Goal: Task Accomplishment & Management: Manage account settings

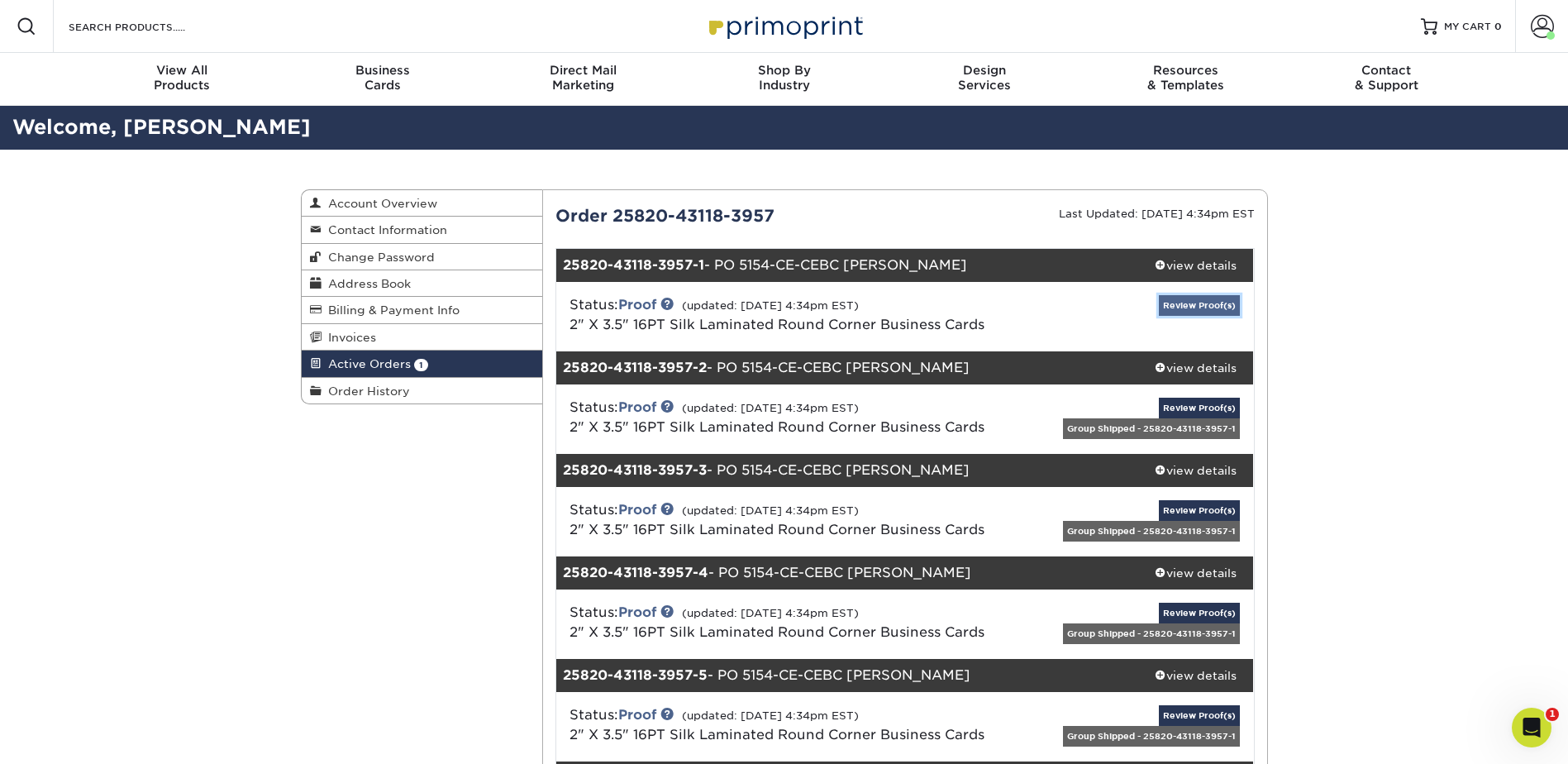
click at [1190, 301] on link "Review Proof(s)" at bounding box center [1199, 305] width 81 height 21
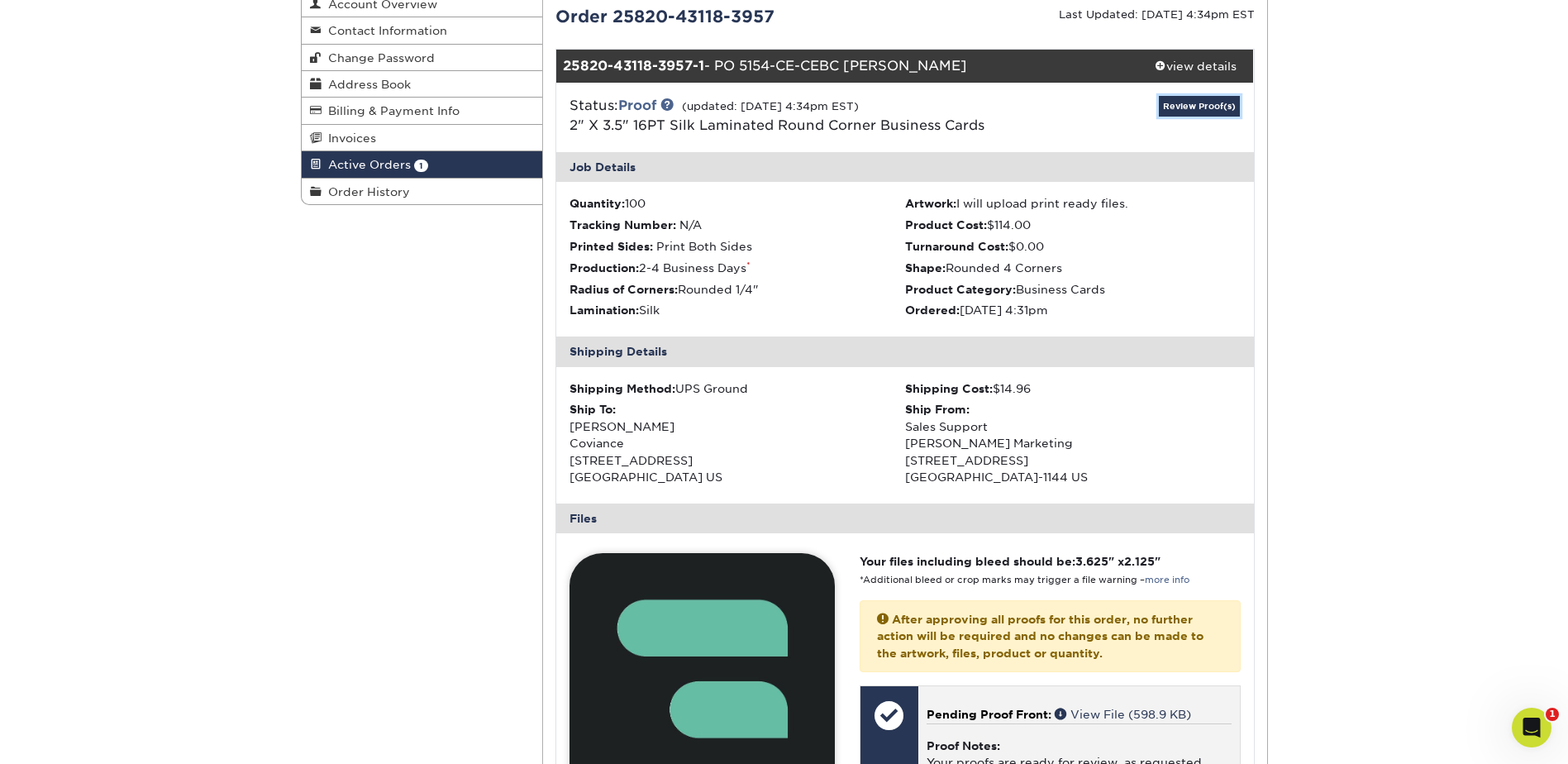
scroll to position [579, 0]
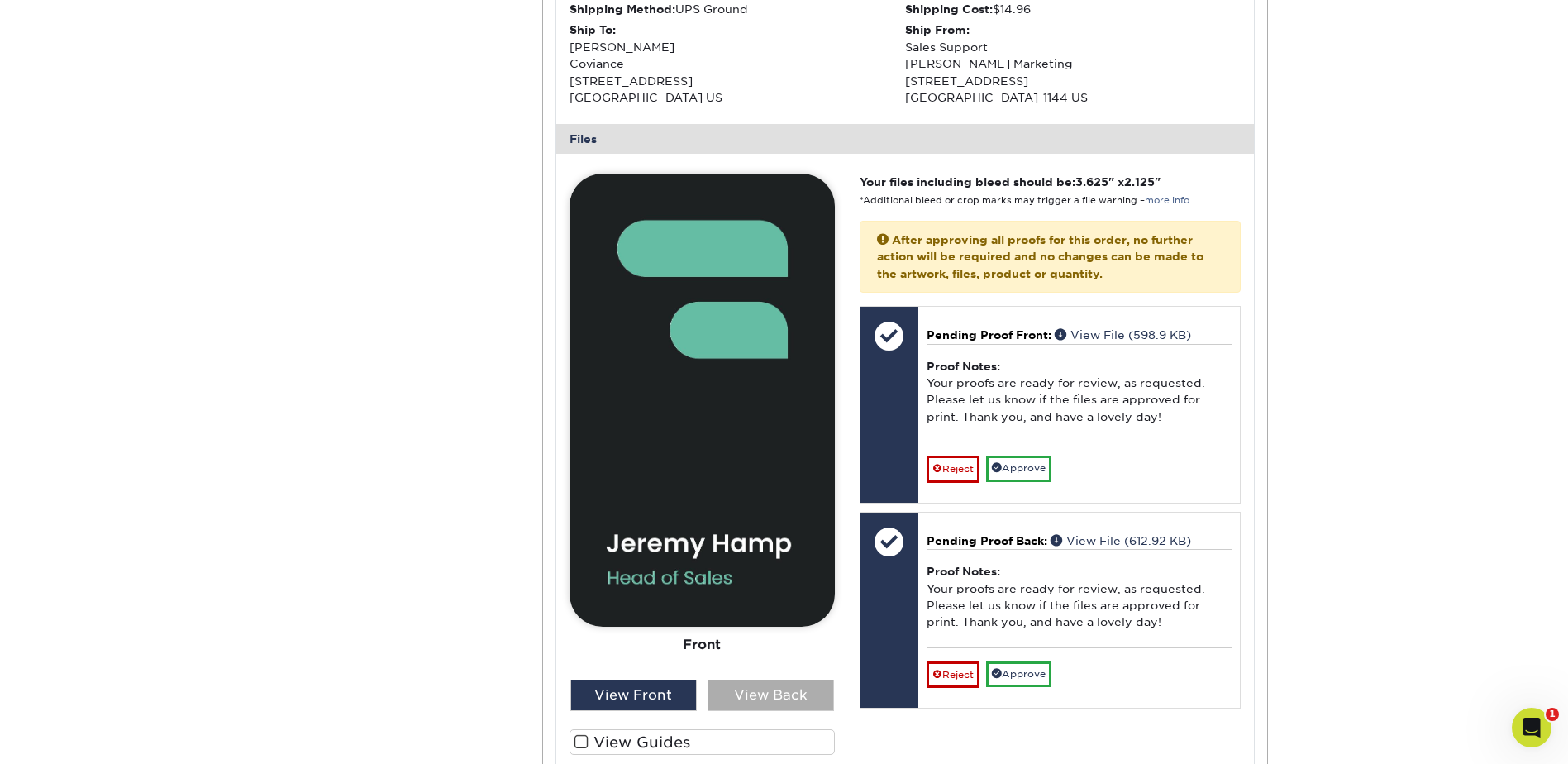
click at [782, 694] on div "View Back" at bounding box center [771, 696] width 127 height 31
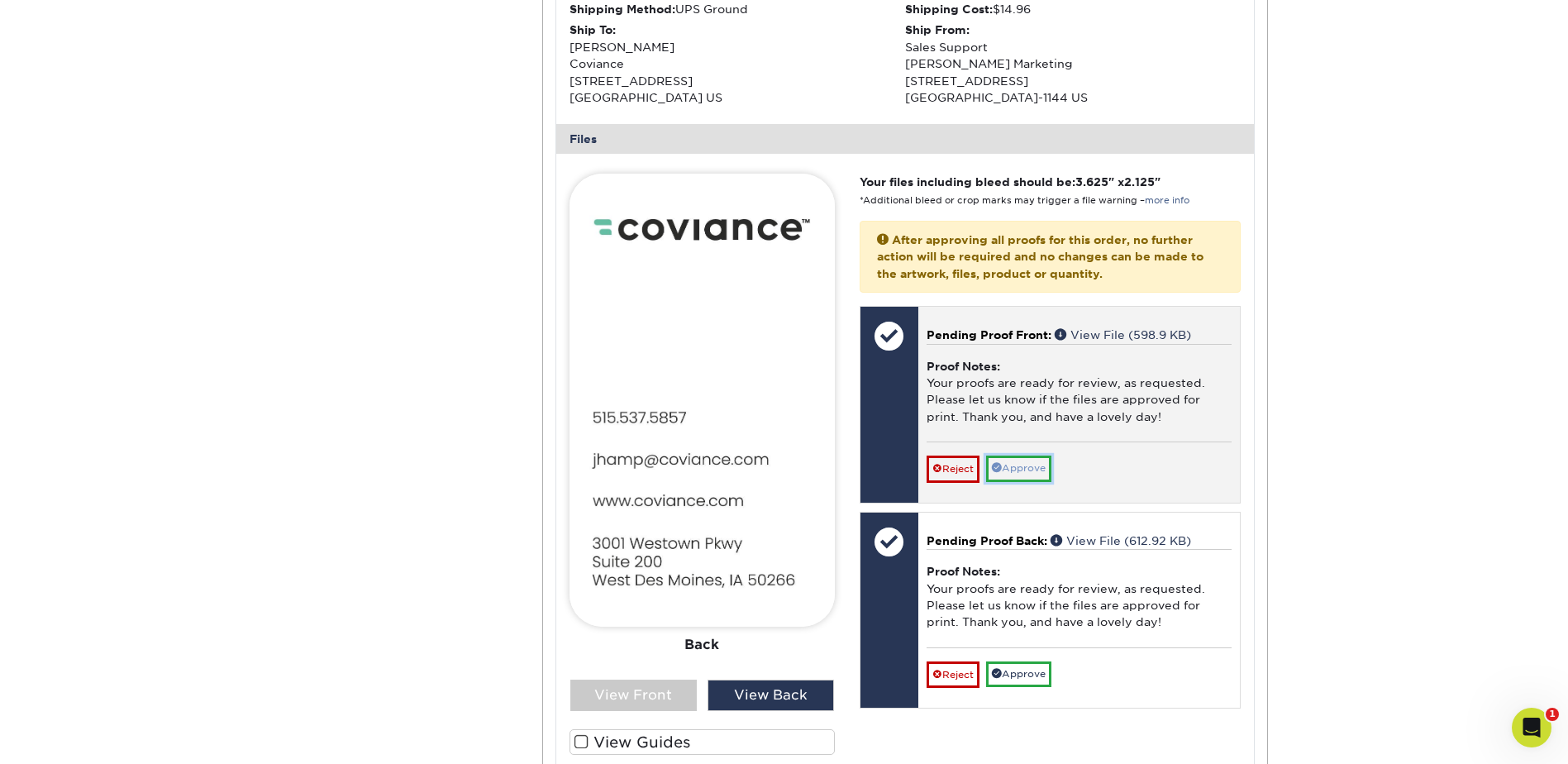
click at [1035, 475] on link "Approve" at bounding box center [1020, 469] width 66 height 26
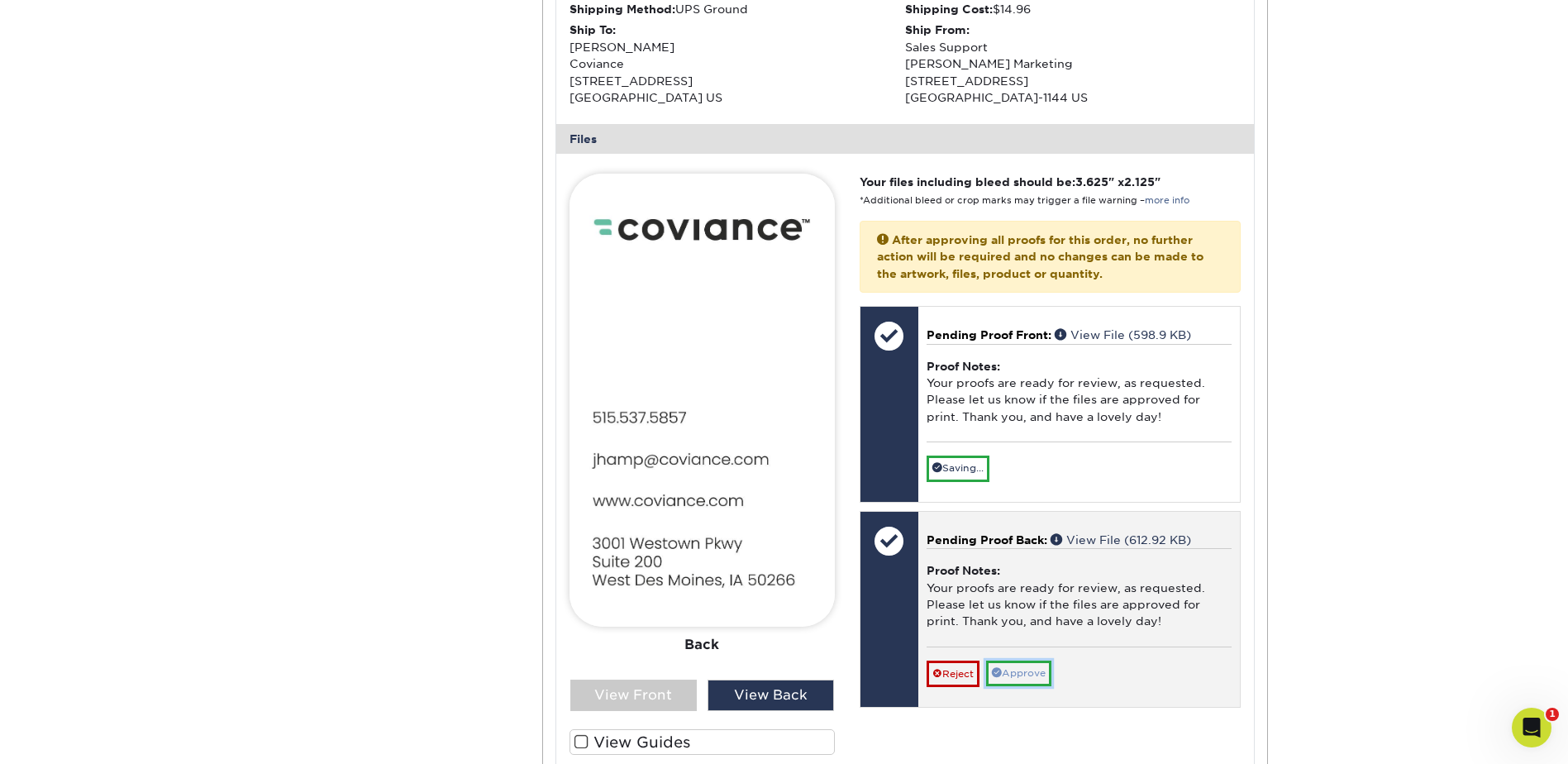
click at [1031, 675] on link "Approve" at bounding box center [1020, 674] width 66 height 26
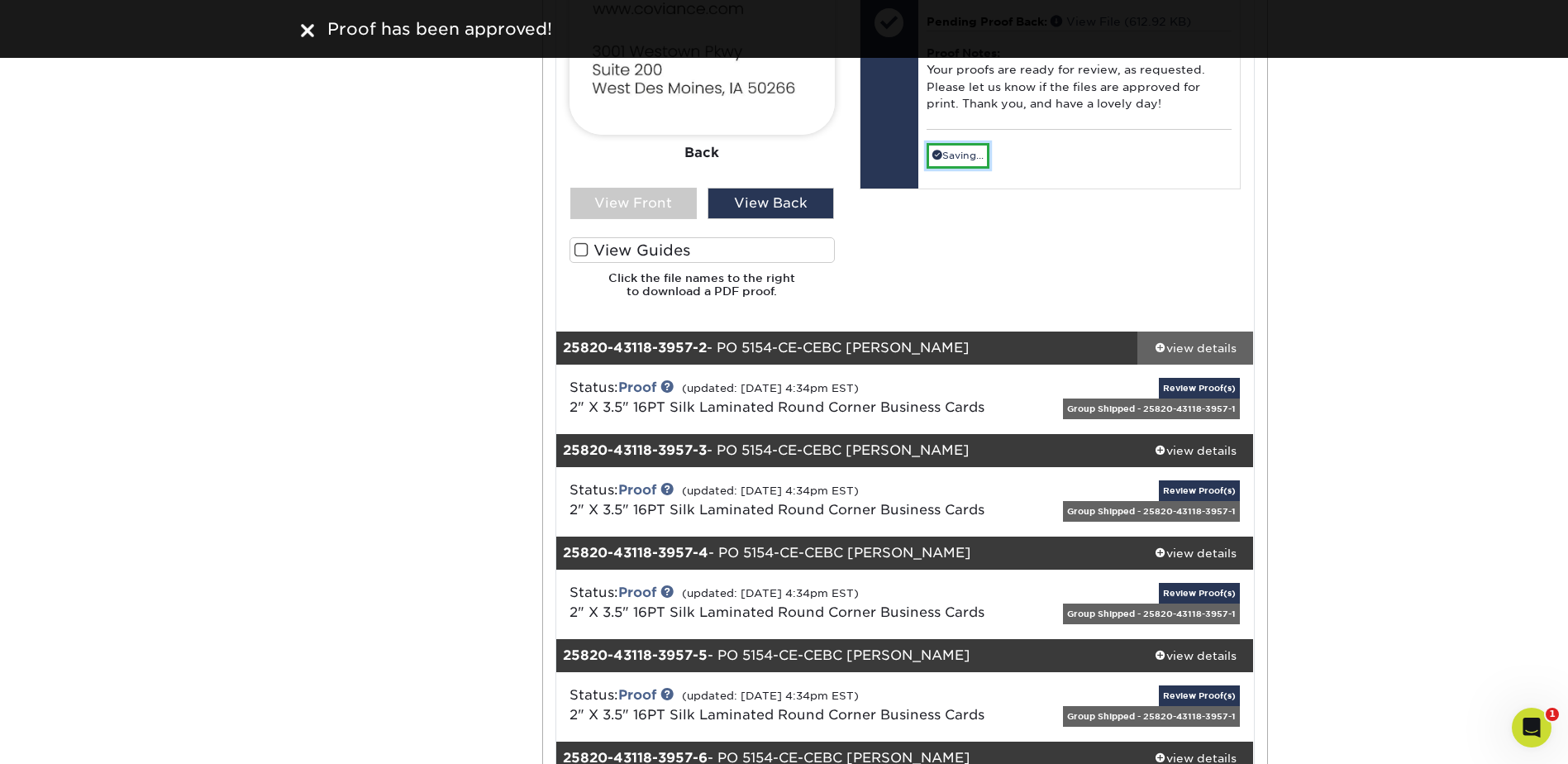
scroll to position [1076, 0]
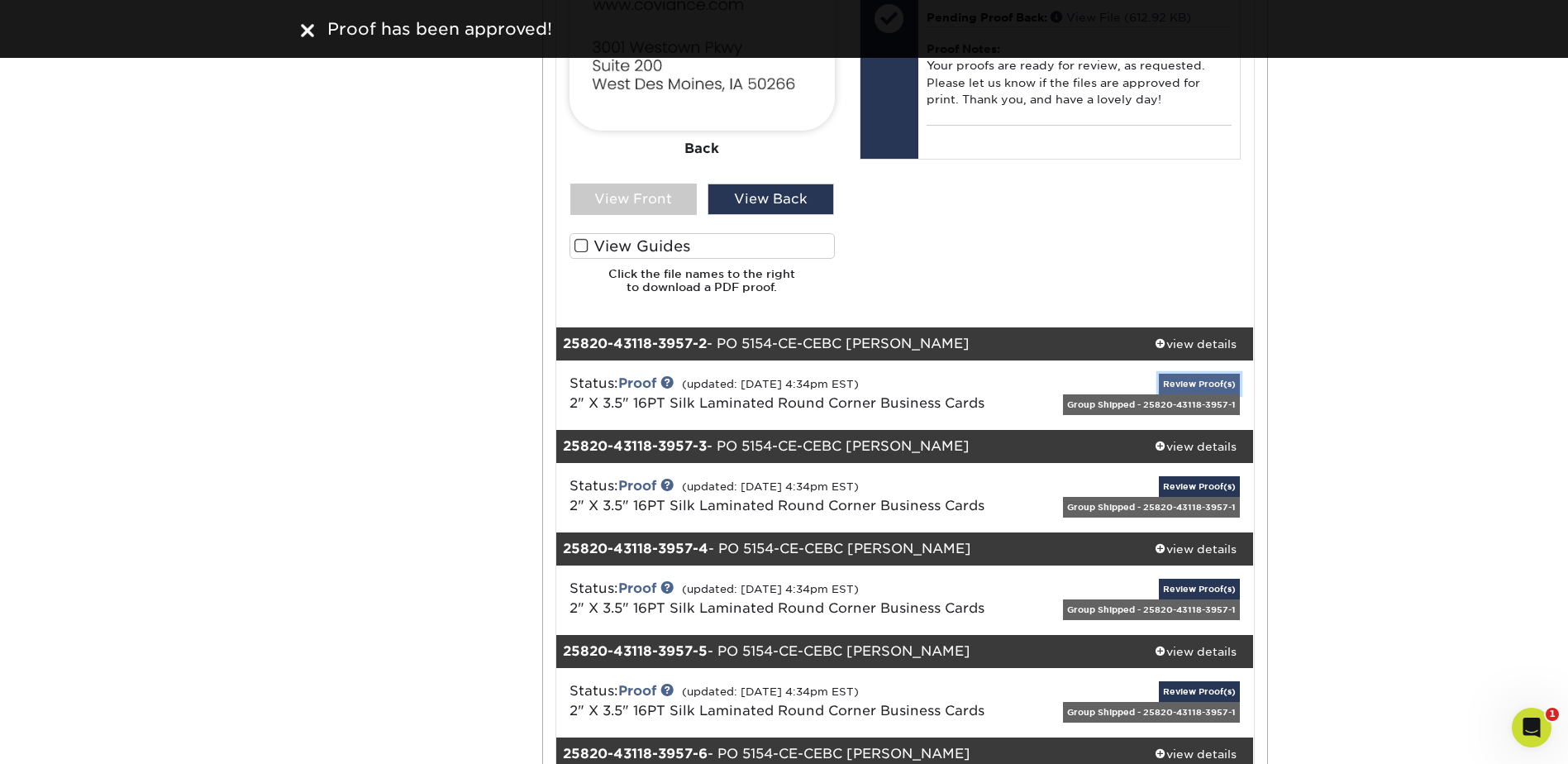
click at [1183, 382] on link "Review Proof(s)" at bounding box center [1199, 384] width 81 height 21
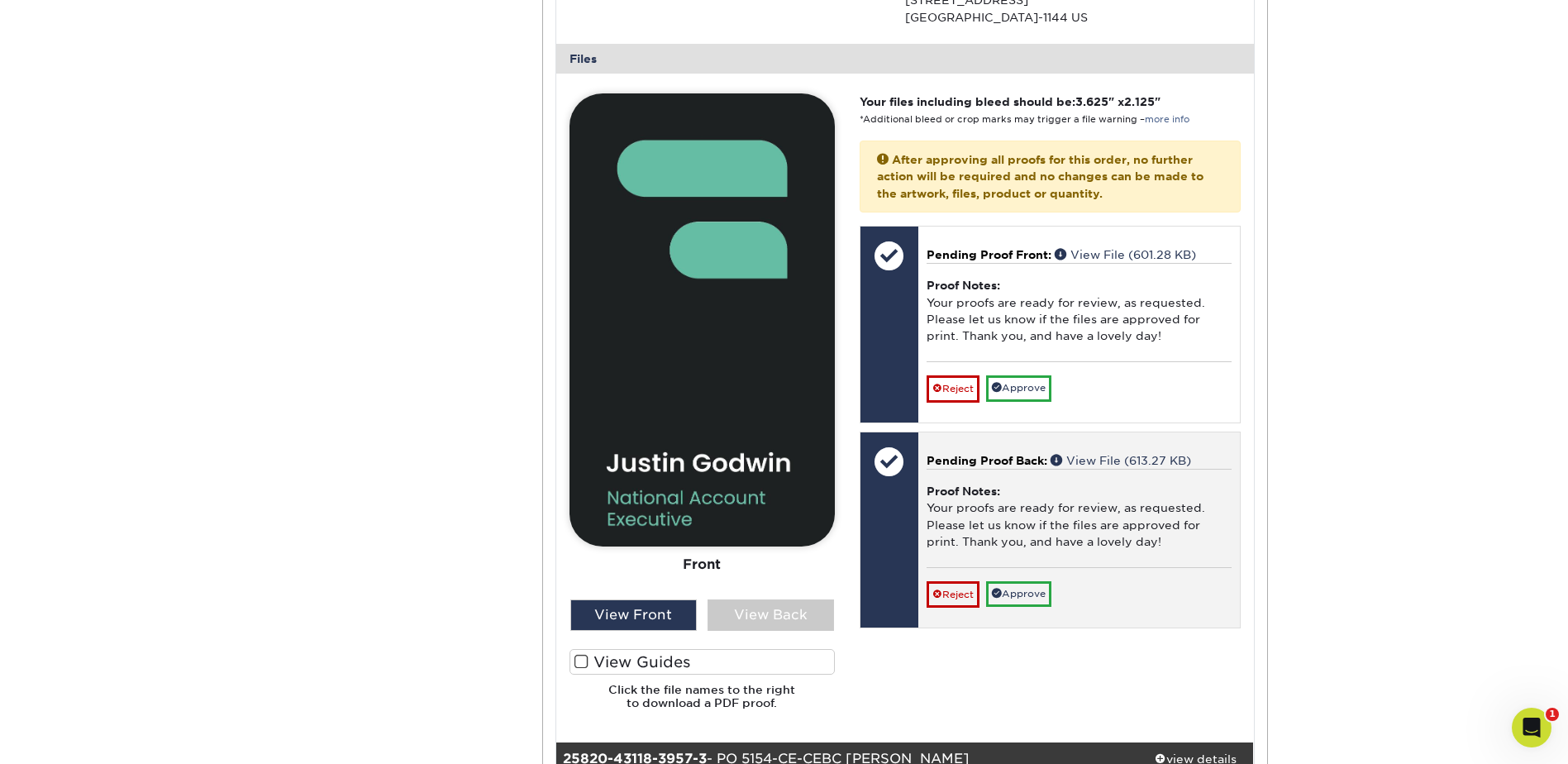
scroll to position [1820, 0]
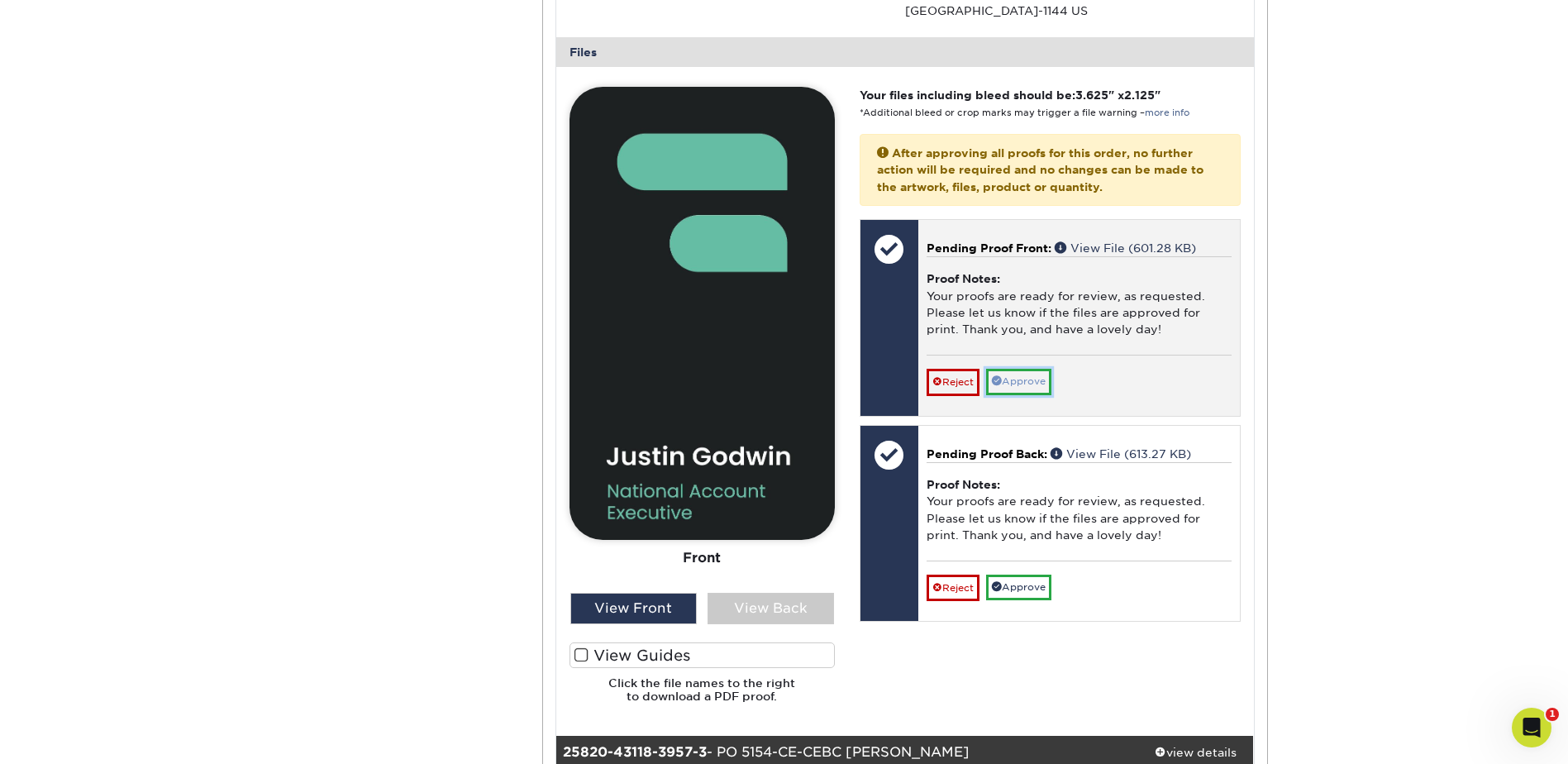
click at [1034, 377] on link "Approve" at bounding box center [1020, 382] width 66 height 26
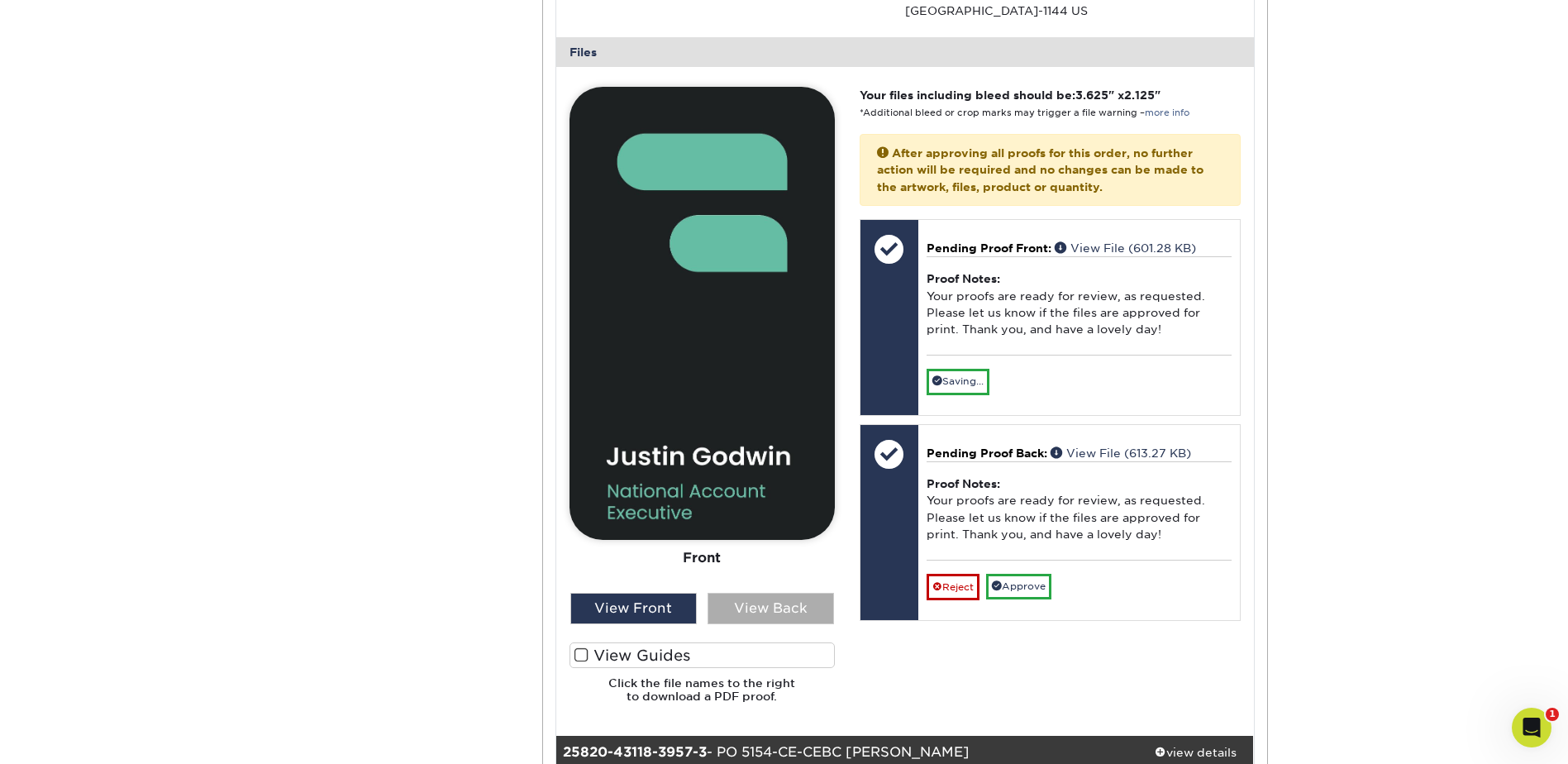
click at [777, 598] on div "View Back" at bounding box center [771, 609] width 127 height 31
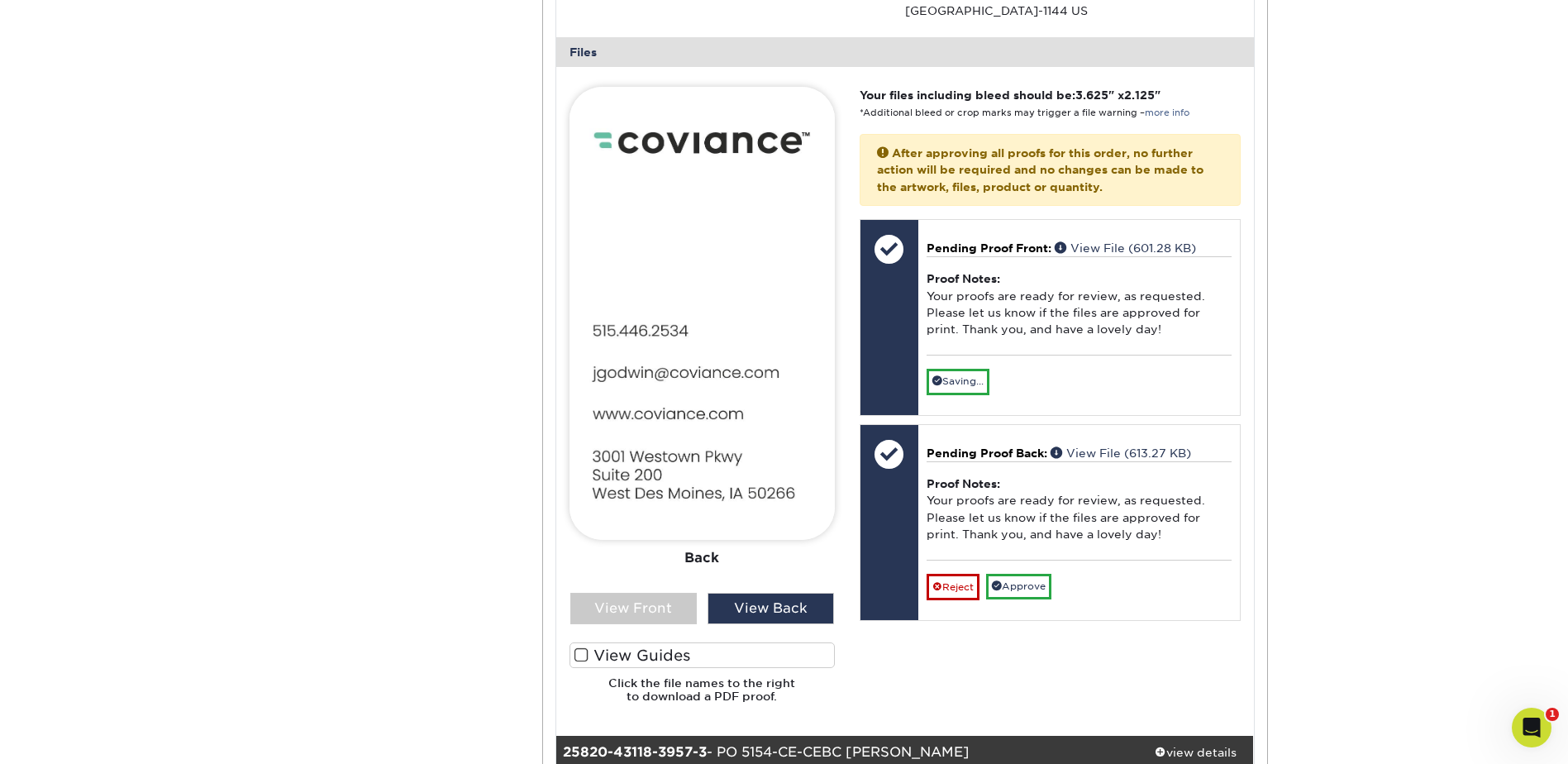
click at [574, 657] on label "View Guides" at bounding box center [702, 656] width 265 height 26
click at [0, 0] on input "View Guides" at bounding box center [0, 0] width 0 height 0
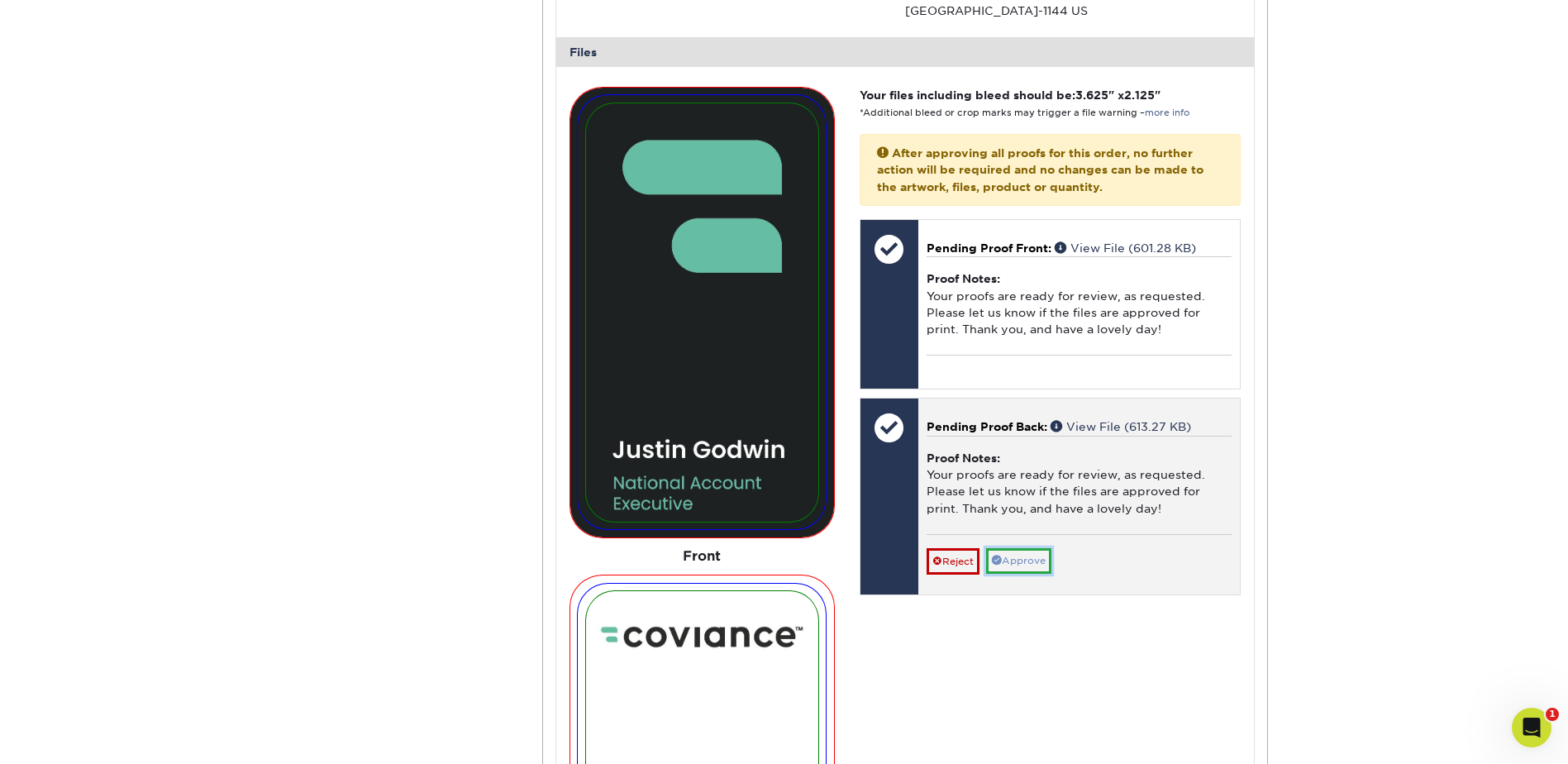
click at [1026, 566] on link "Approve" at bounding box center [1020, 562] width 66 height 26
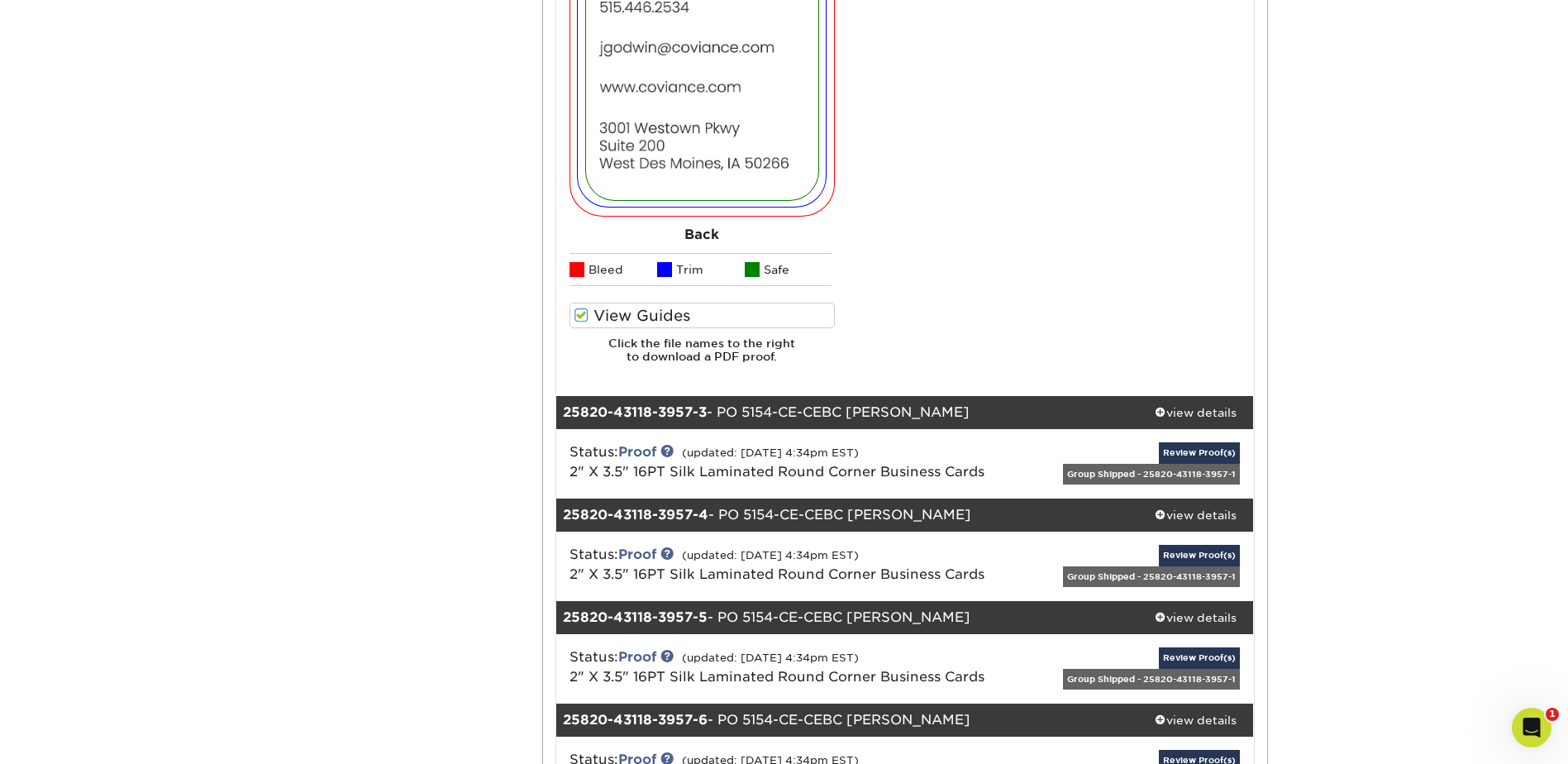
scroll to position [2648, 0]
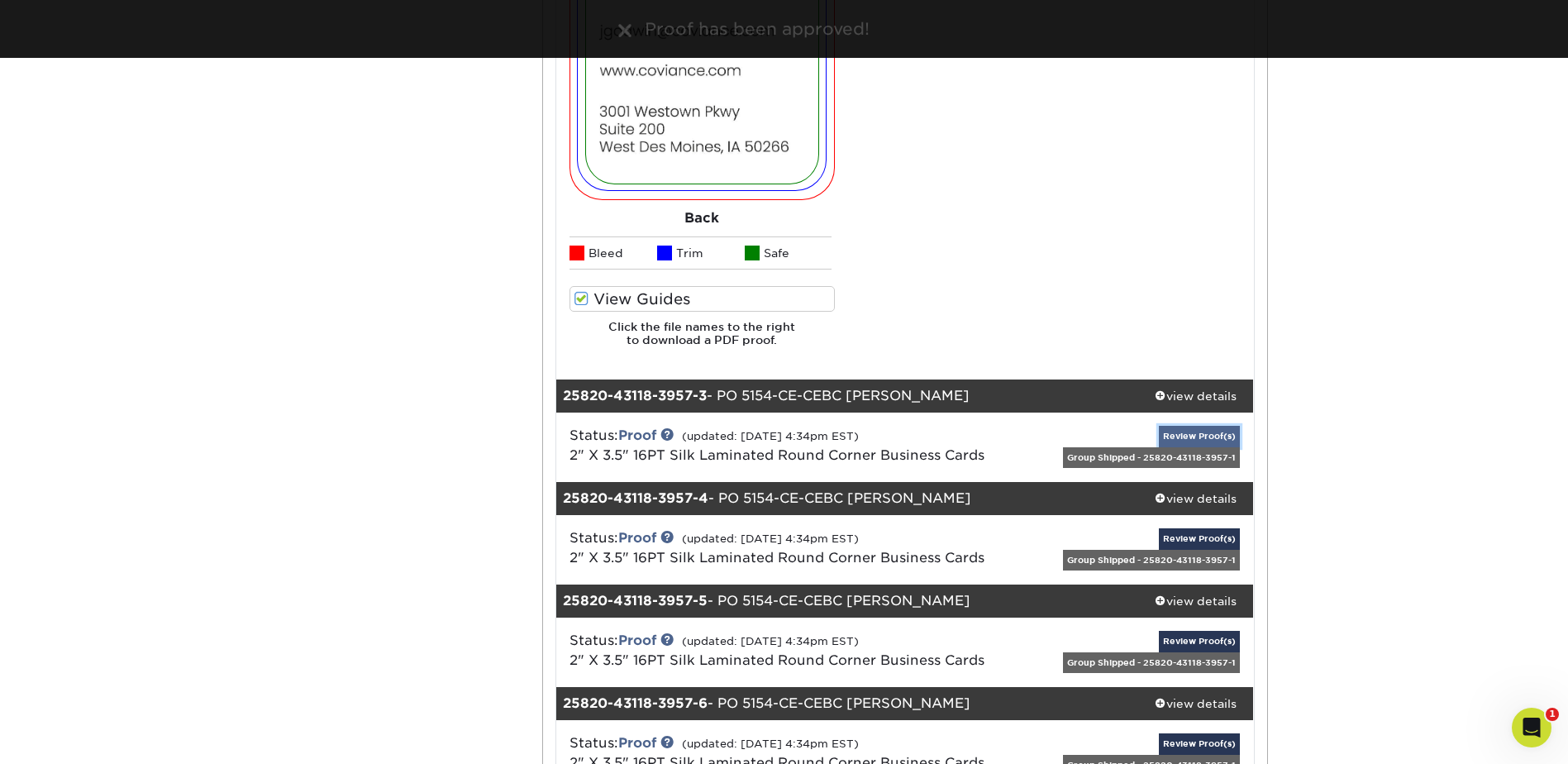
click at [1173, 438] on link "Review Proof(s)" at bounding box center [1199, 436] width 81 height 21
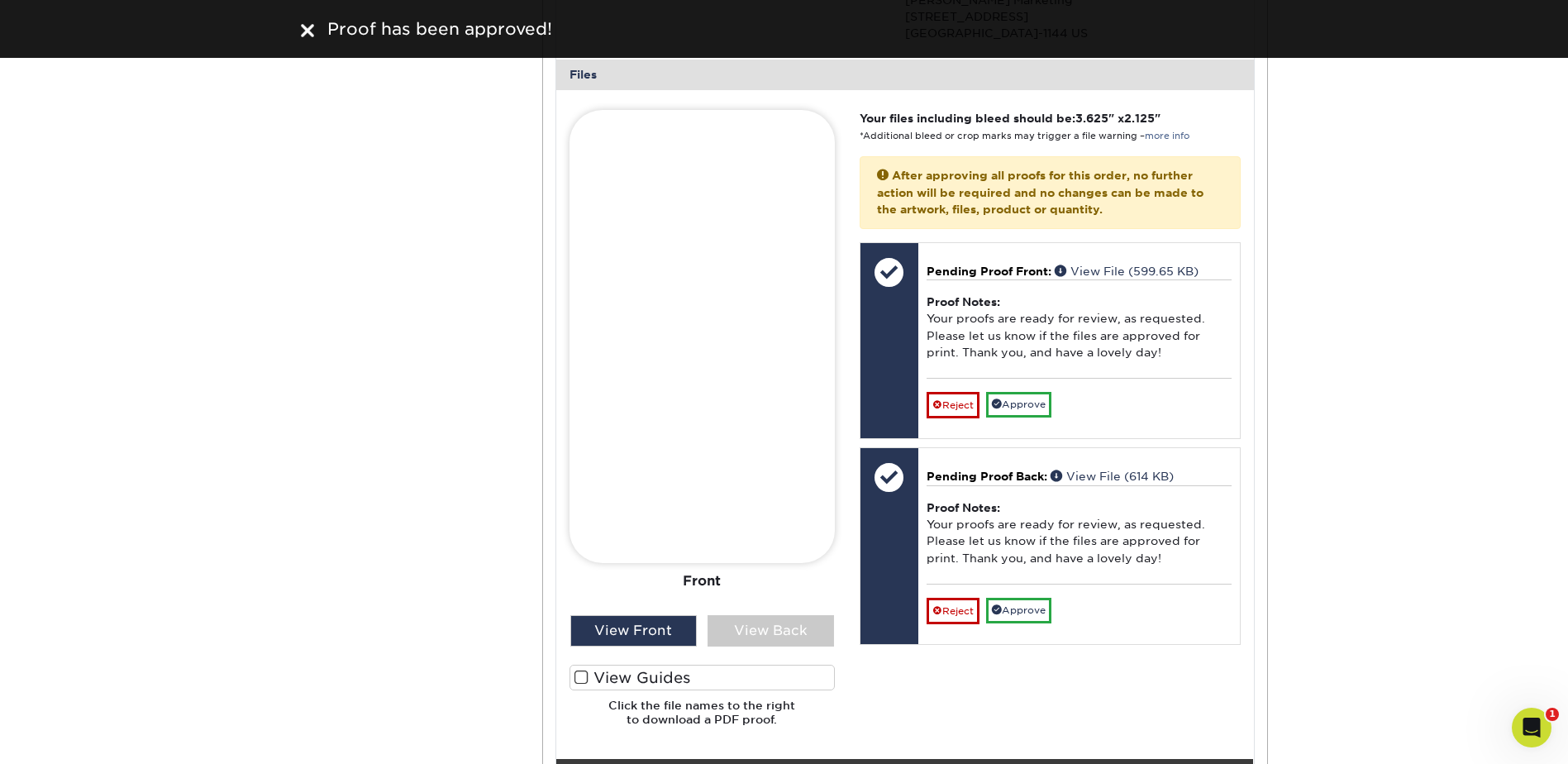
scroll to position [3557, 0]
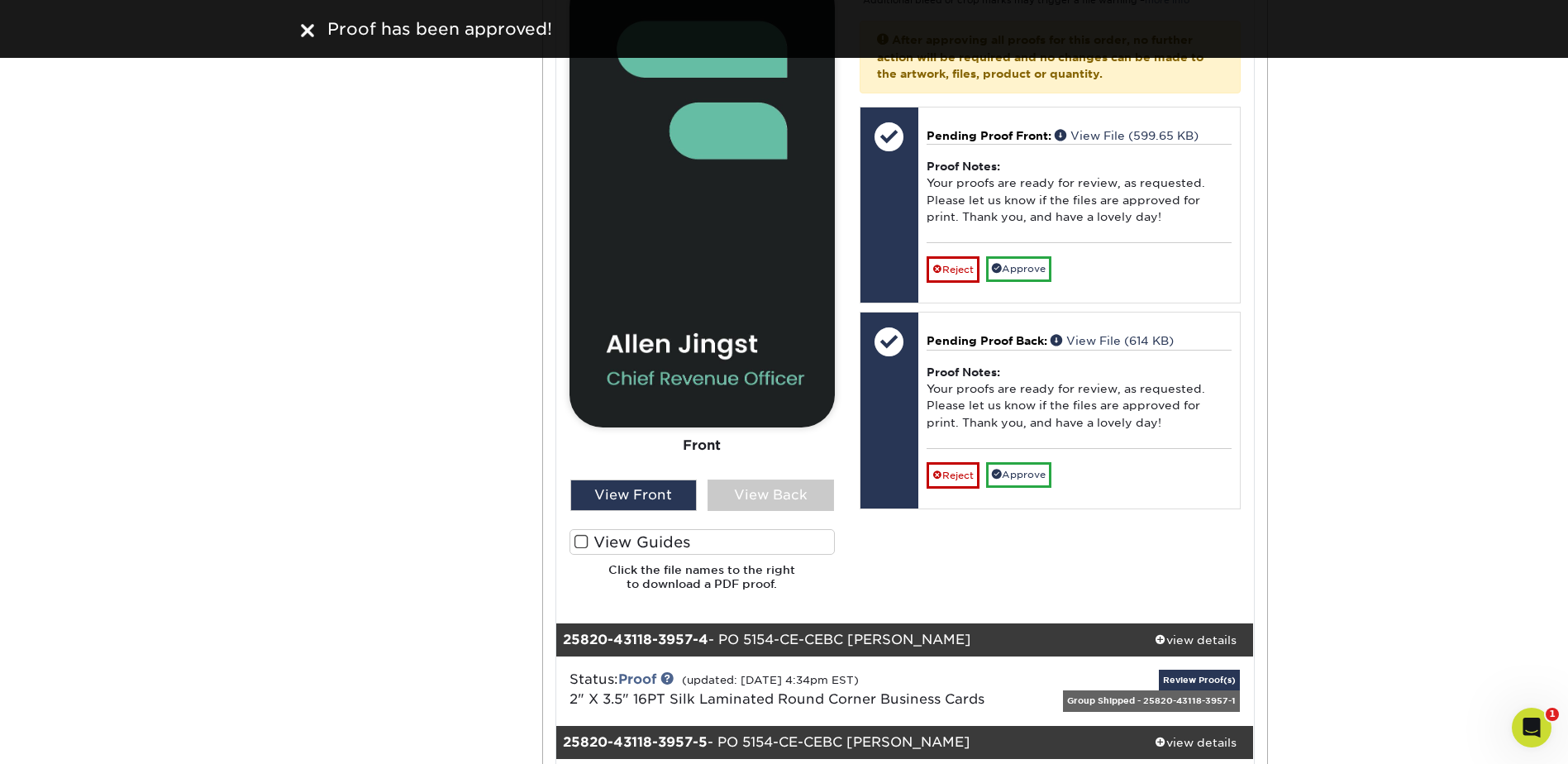
click at [579, 541] on span at bounding box center [581, 542] width 14 height 15
click at [0, 0] on input "View Guides" at bounding box center [0, 0] width 0 height 0
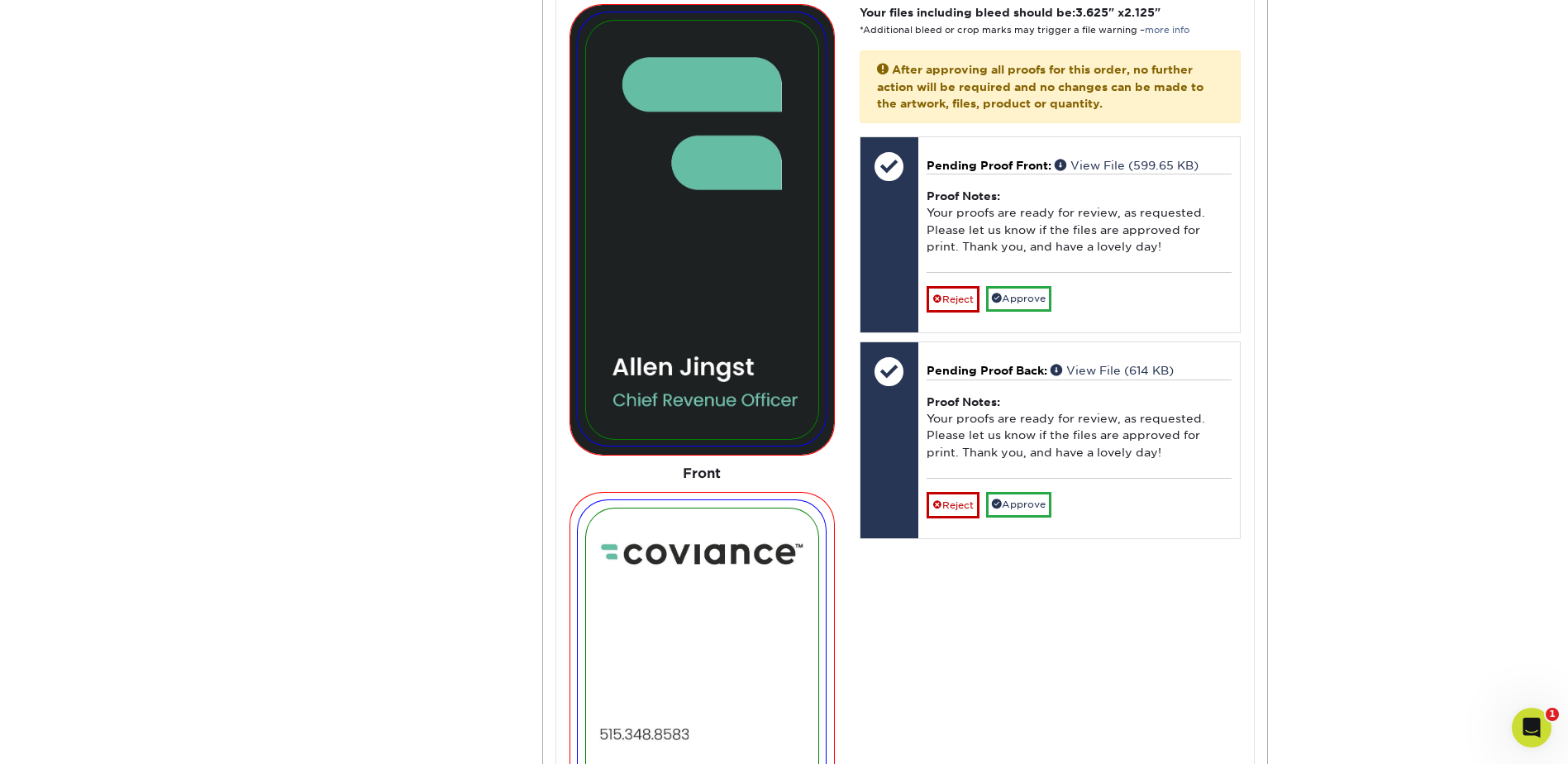
scroll to position [3615, 0]
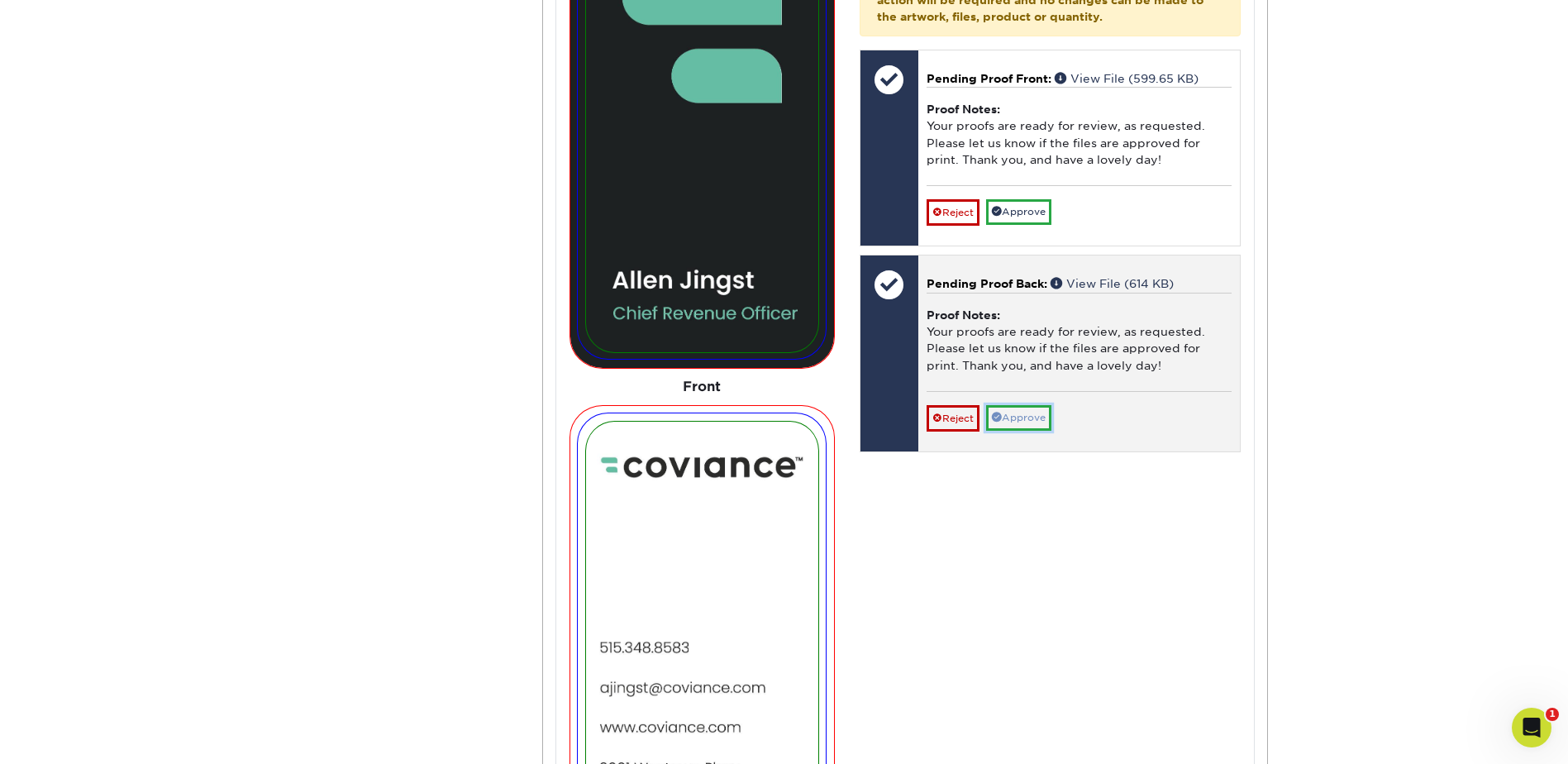
click at [1035, 415] on link "Approve" at bounding box center [1020, 418] width 66 height 26
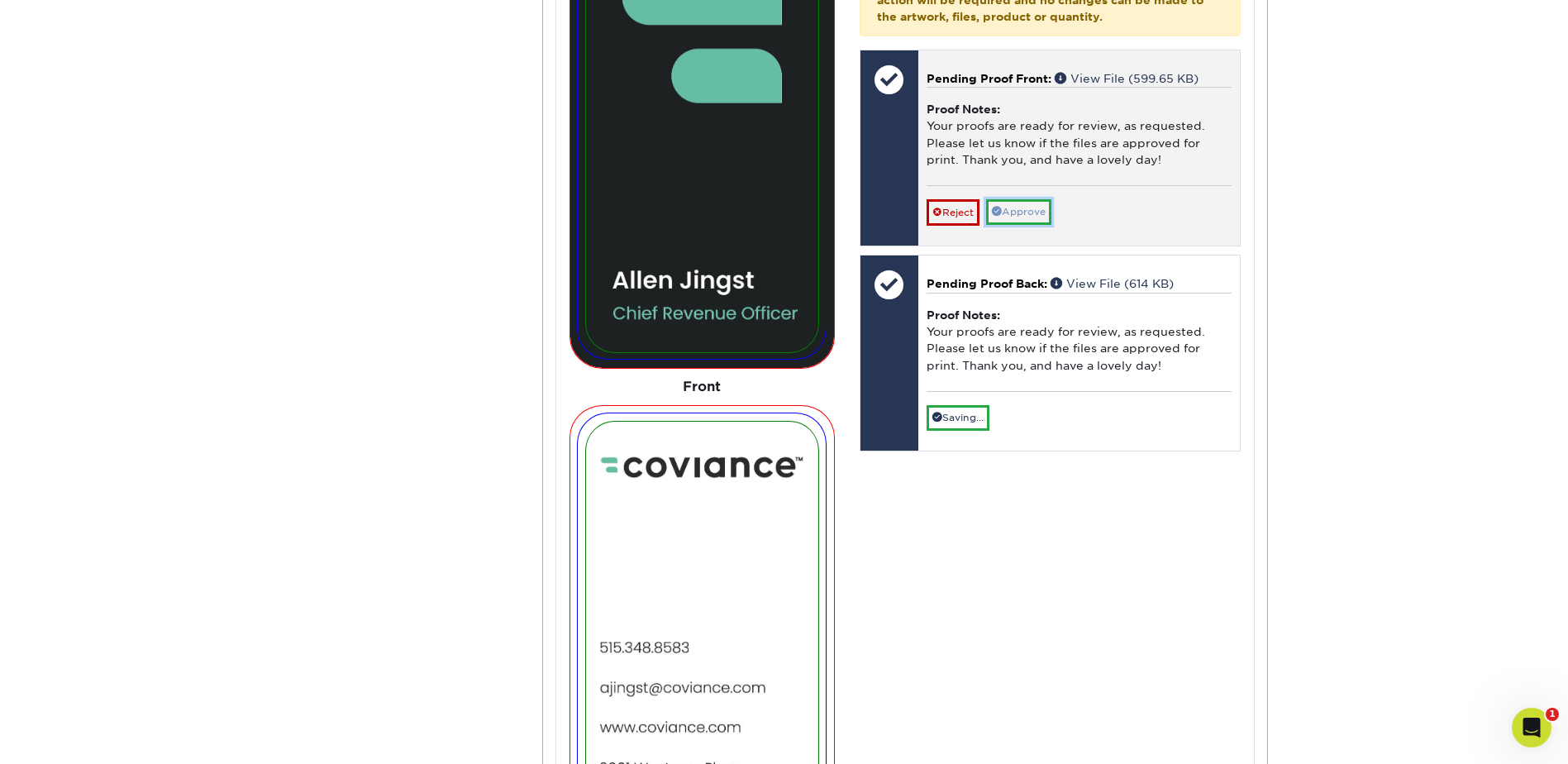
click at [1032, 201] on link "Approve" at bounding box center [1020, 212] width 66 height 26
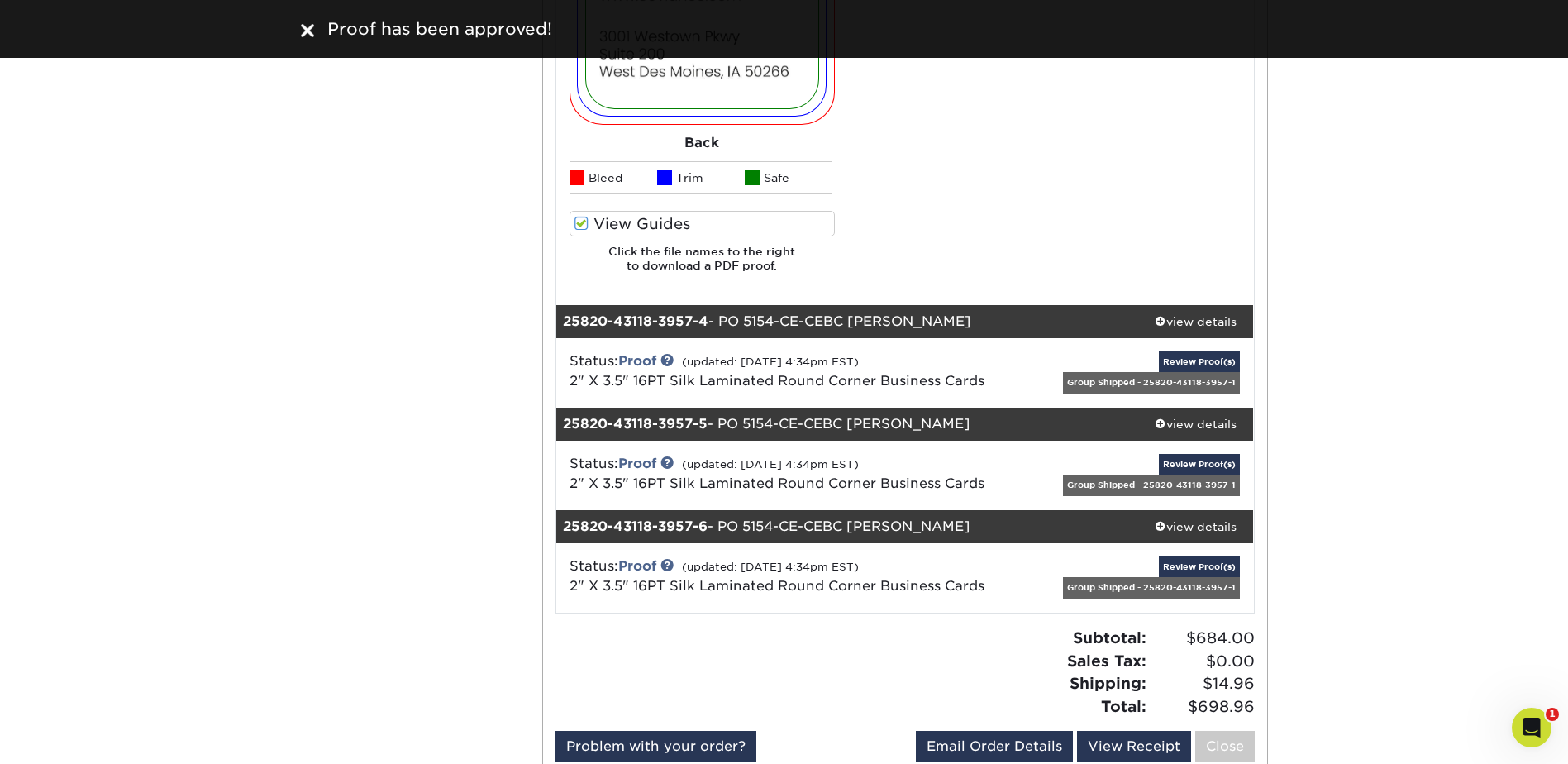
scroll to position [4359, 0]
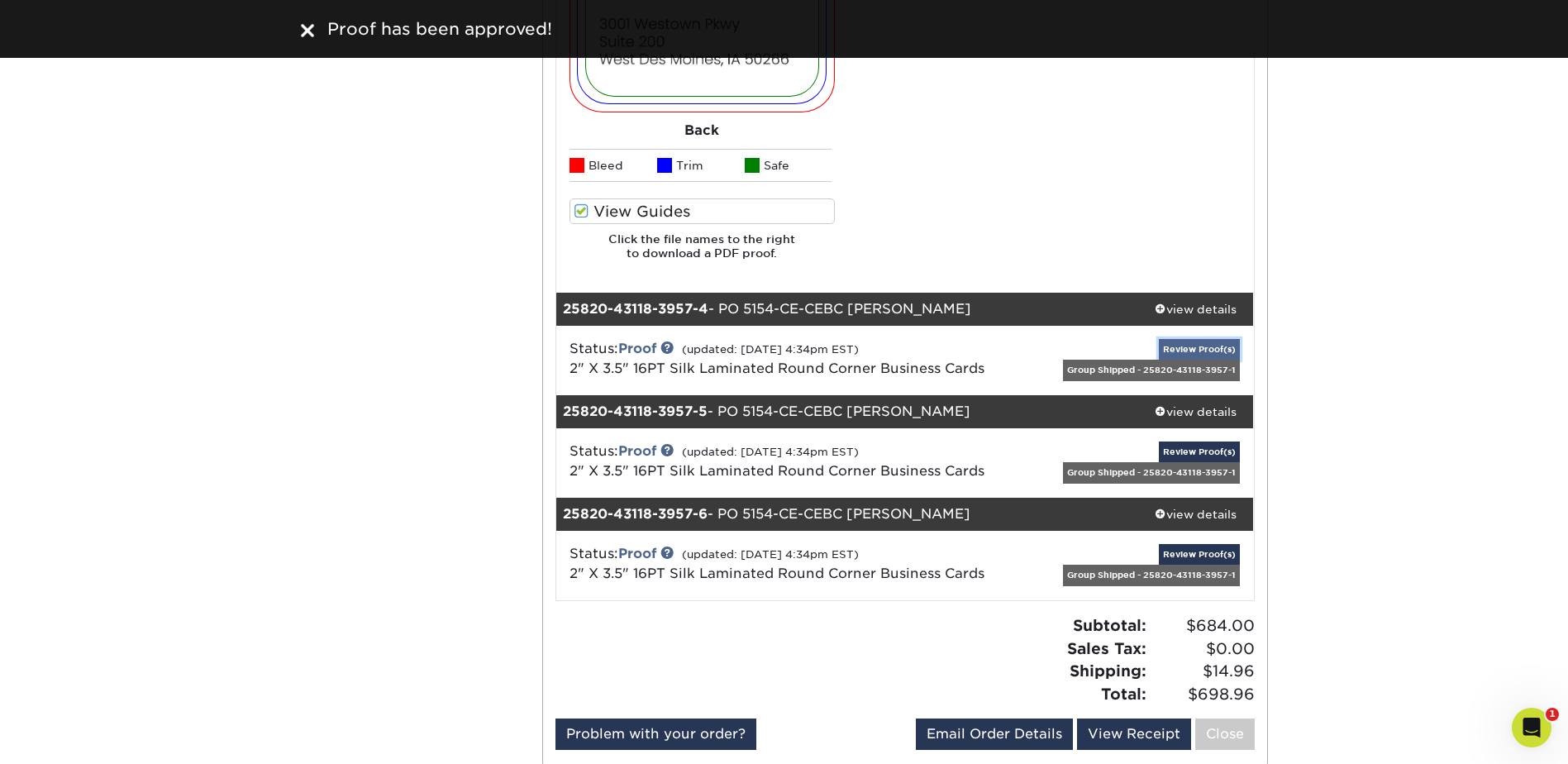
click at [1185, 344] on link "Review Proof(s)" at bounding box center [1199, 349] width 81 height 21
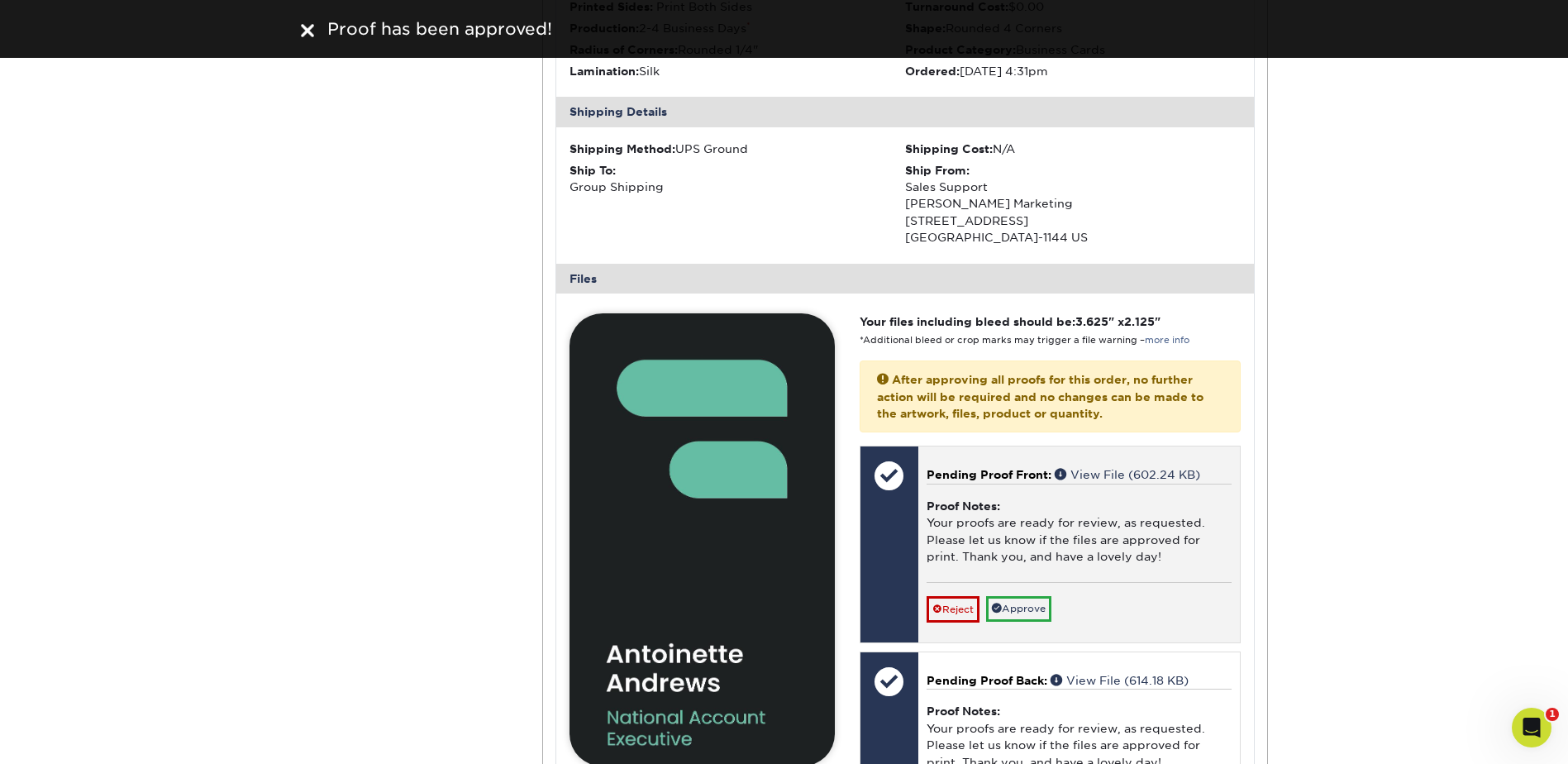
scroll to position [5270, 0]
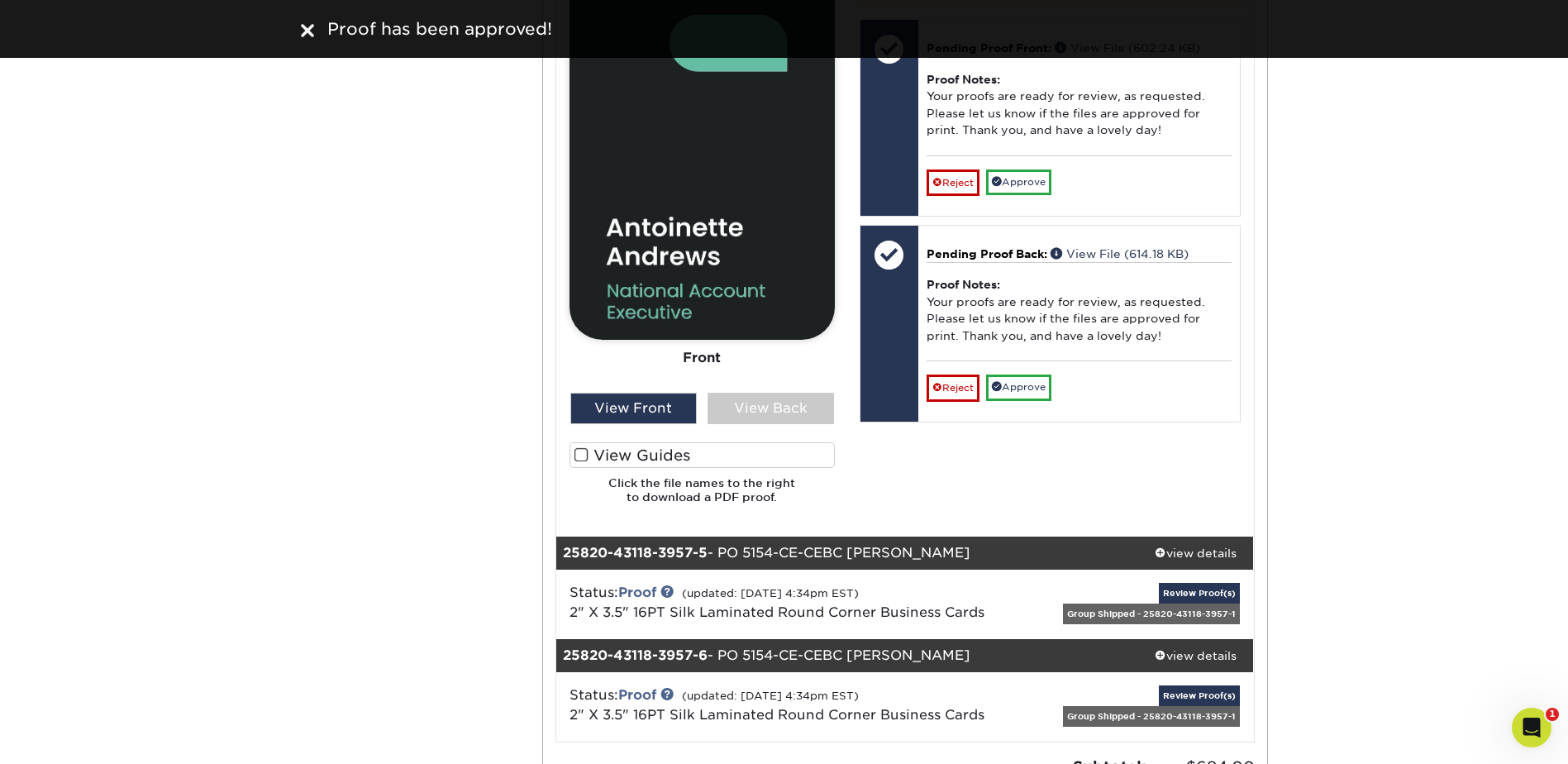
click at [633, 461] on label "View Guides" at bounding box center [702, 455] width 265 height 26
click at [0, 0] on input "View Guides" at bounding box center [0, 0] width 0 height 0
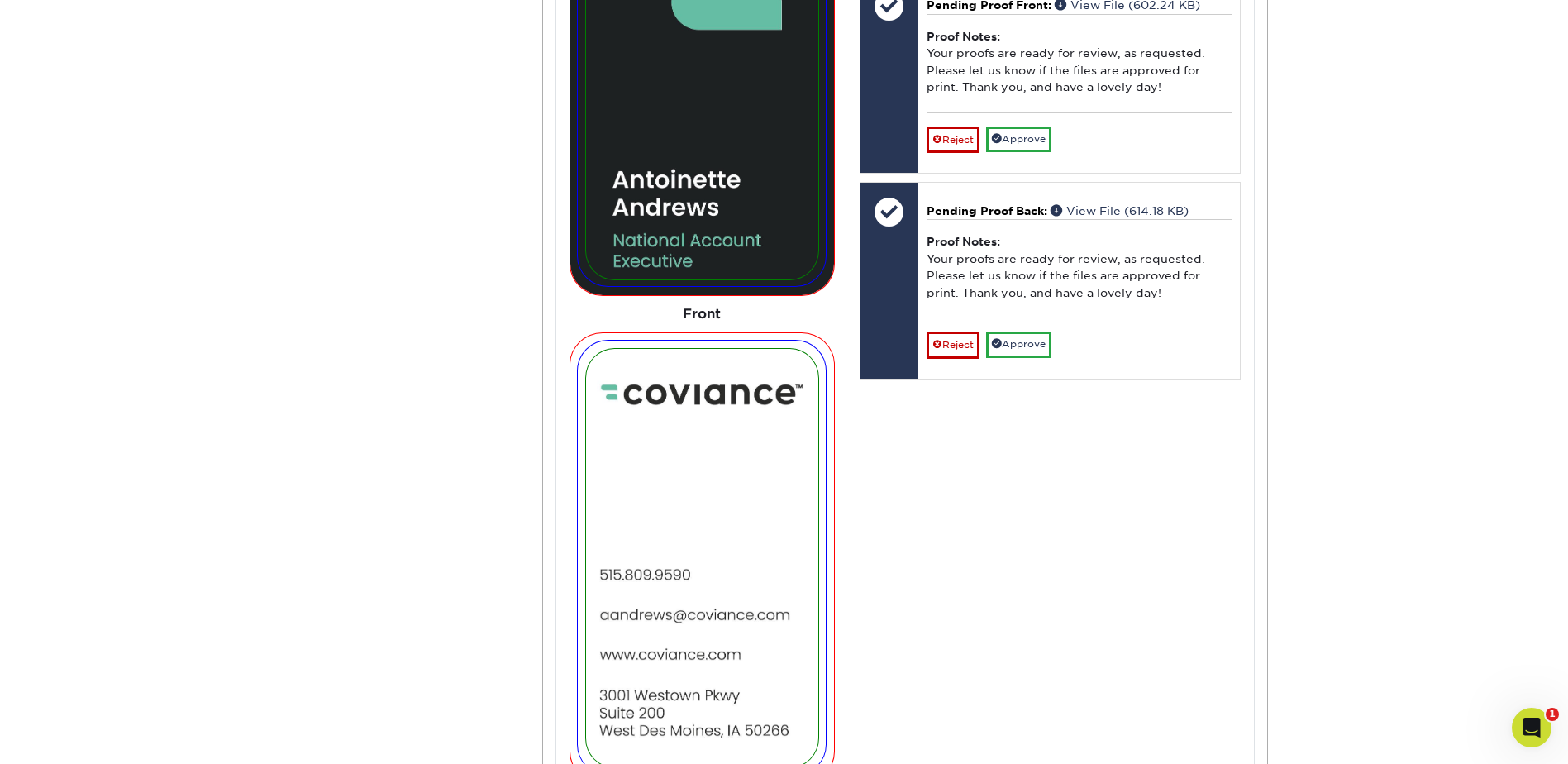
scroll to position [5078, 0]
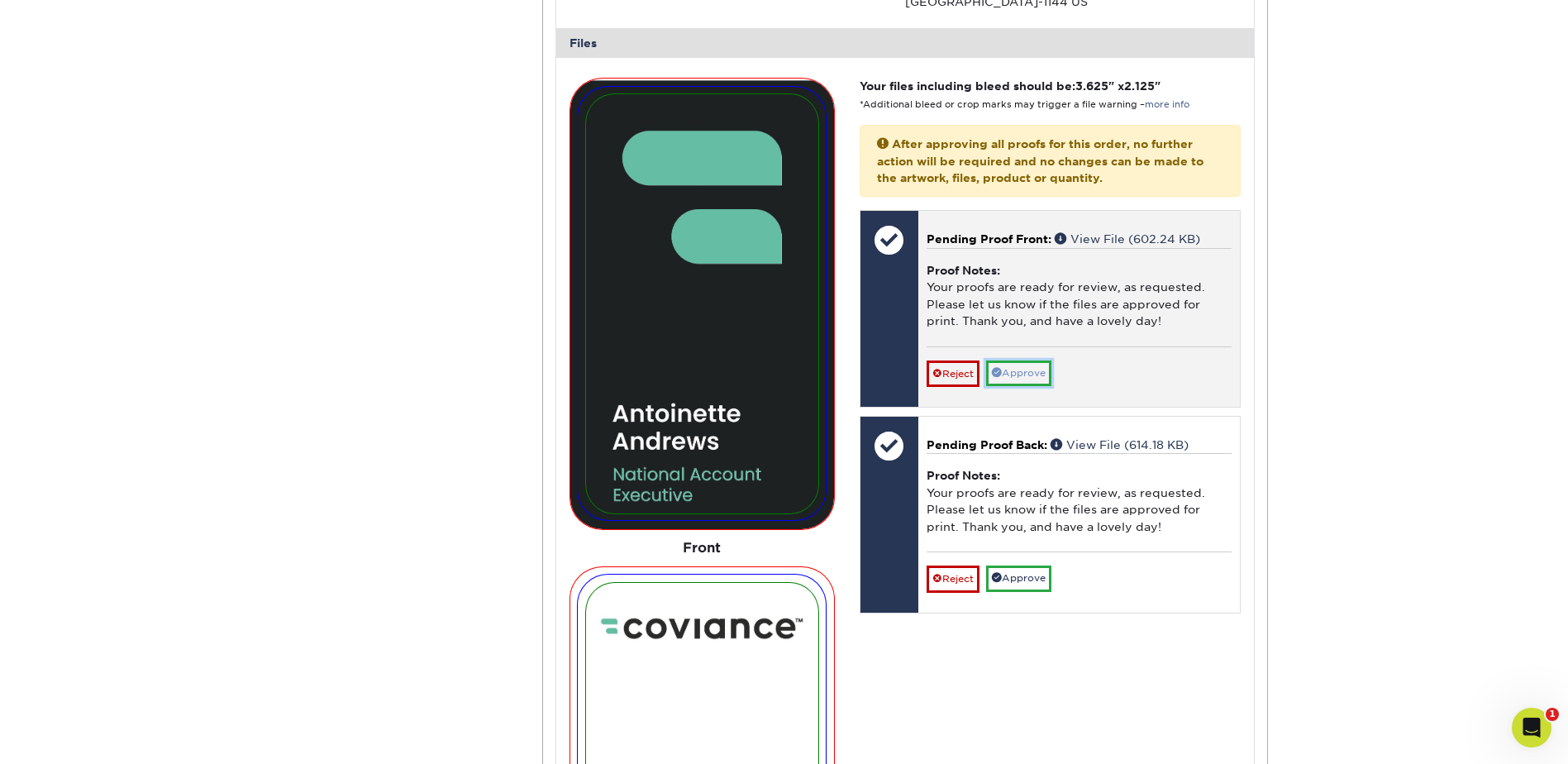
click at [1034, 372] on link "Approve" at bounding box center [1020, 374] width 66 height 26
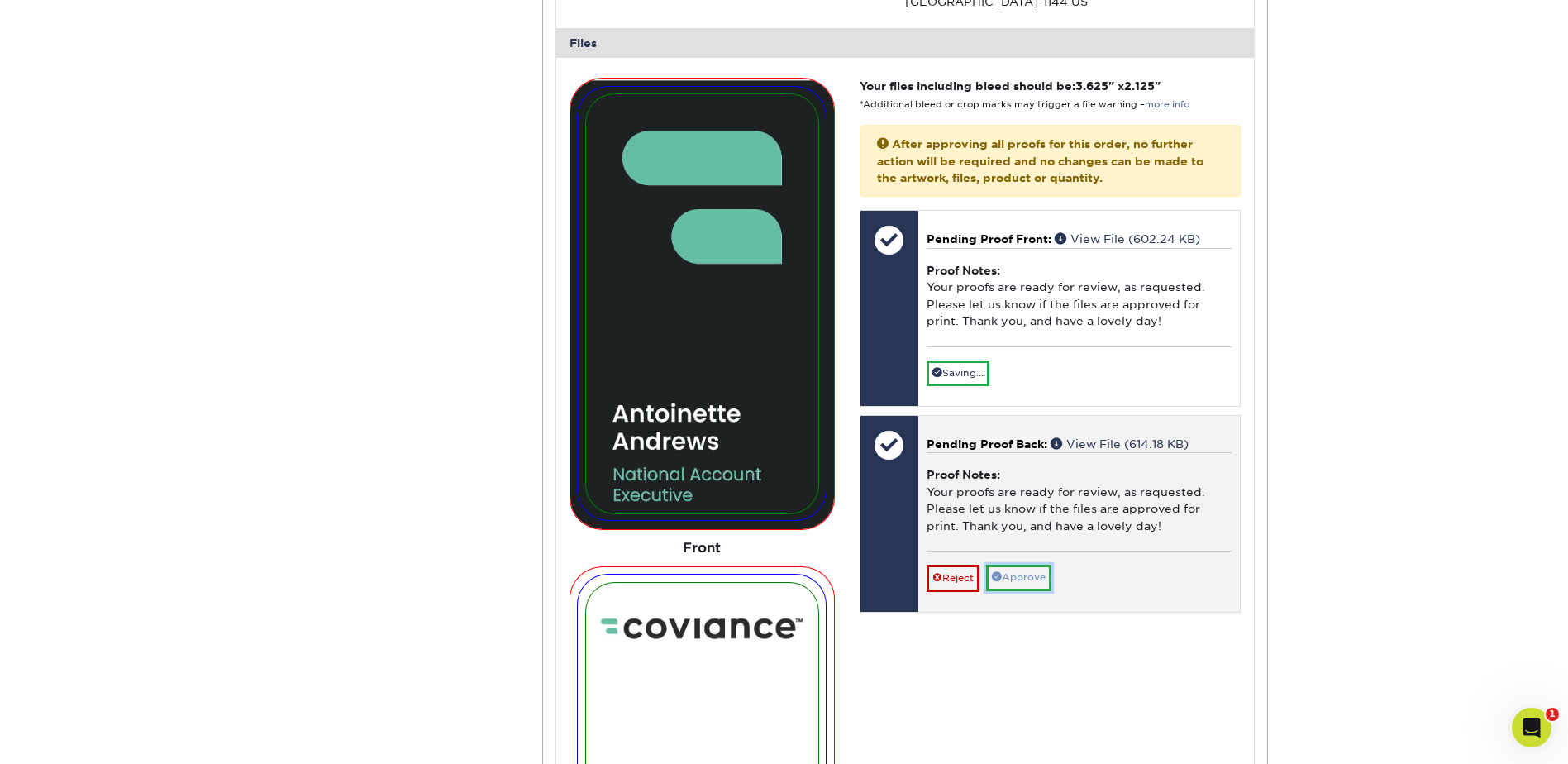
click at [1030, 579] on link "Approve" at bounding box center [1020, 578] width 66 height 26
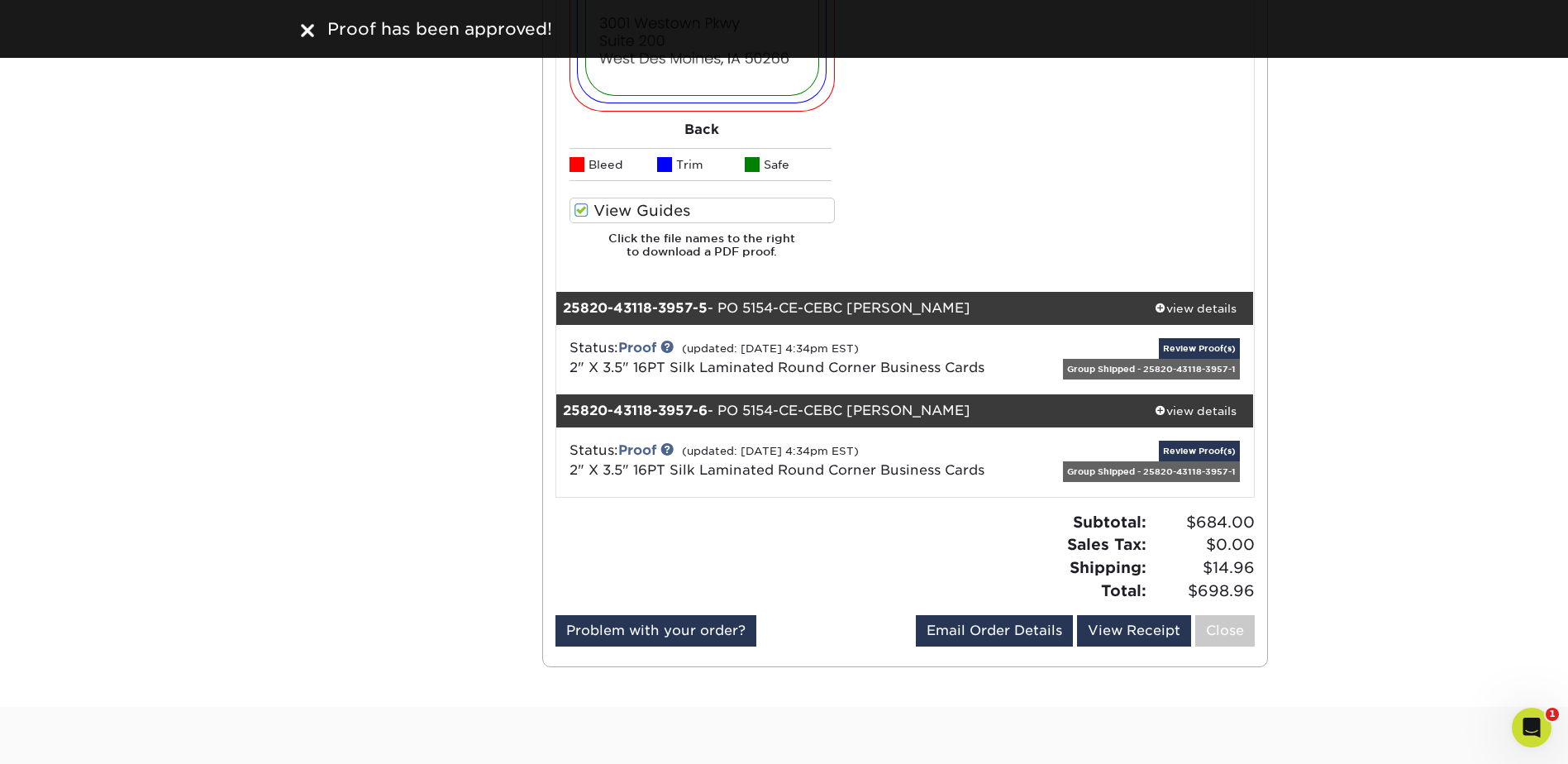
scroll to position [5988, 0]
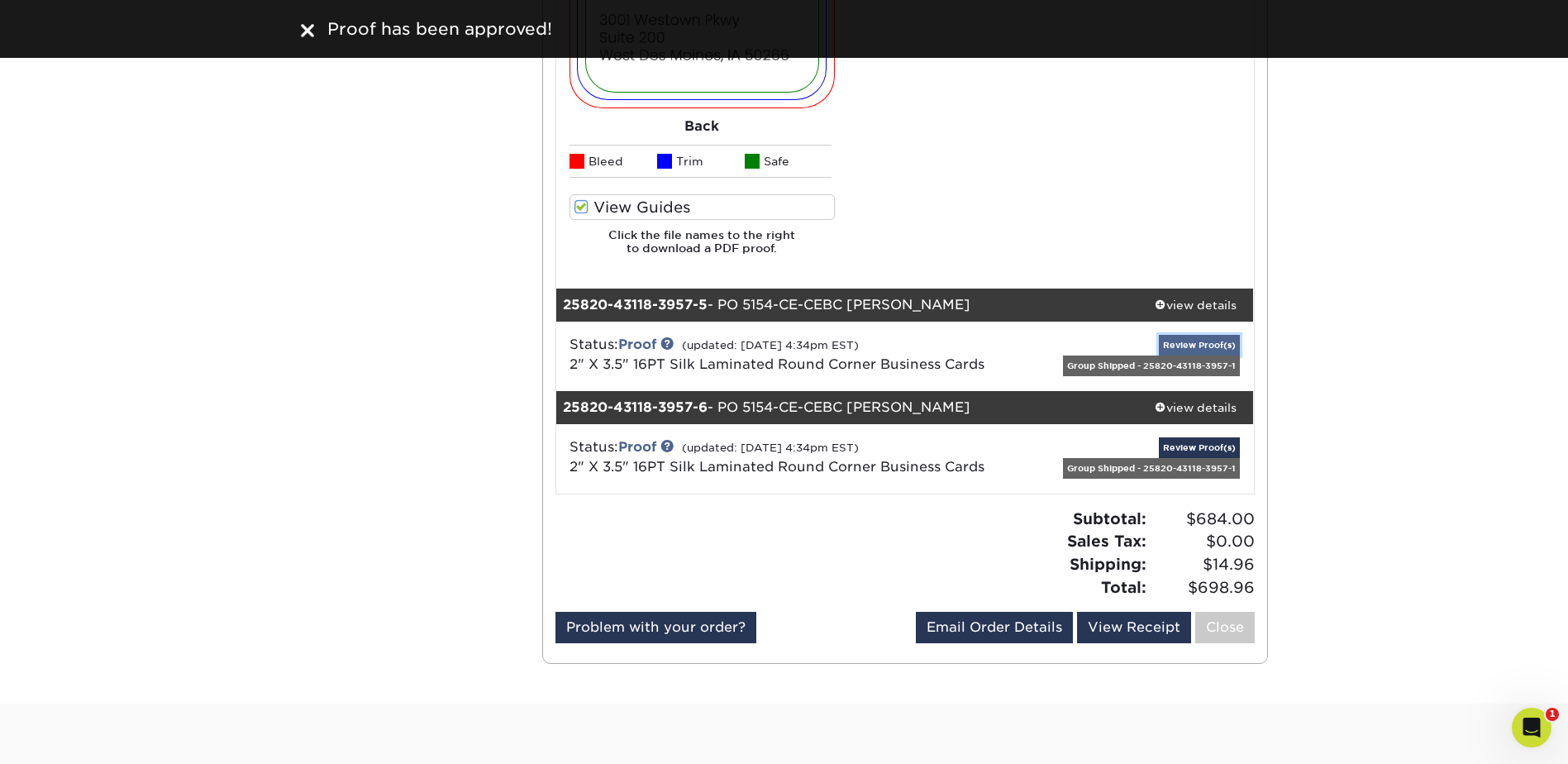
click at [1193, 342] on link "Review Proof(s)" at bounding box center [1199, 346] width 81 height 21
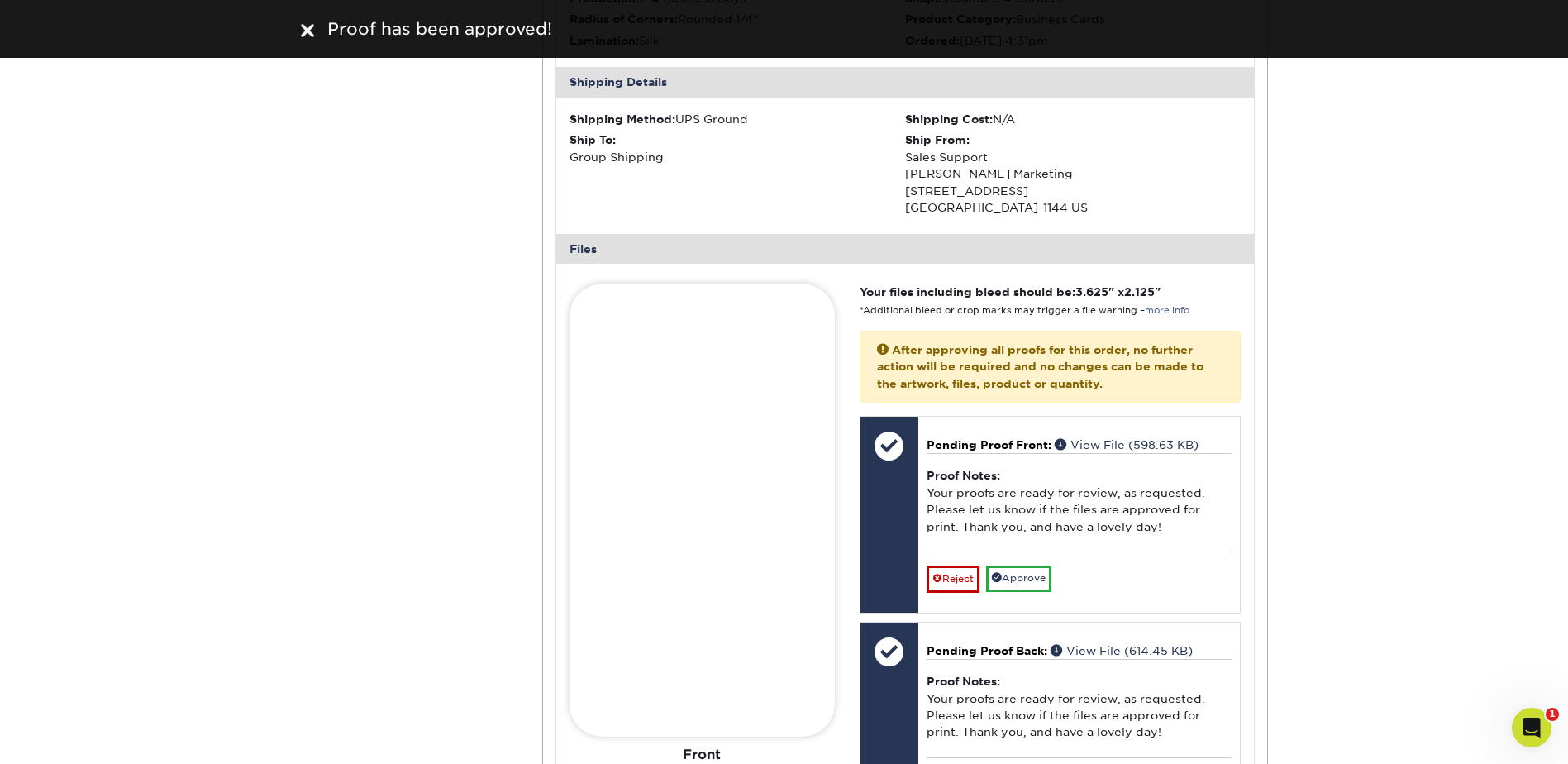
scroll to position [6733, 0]
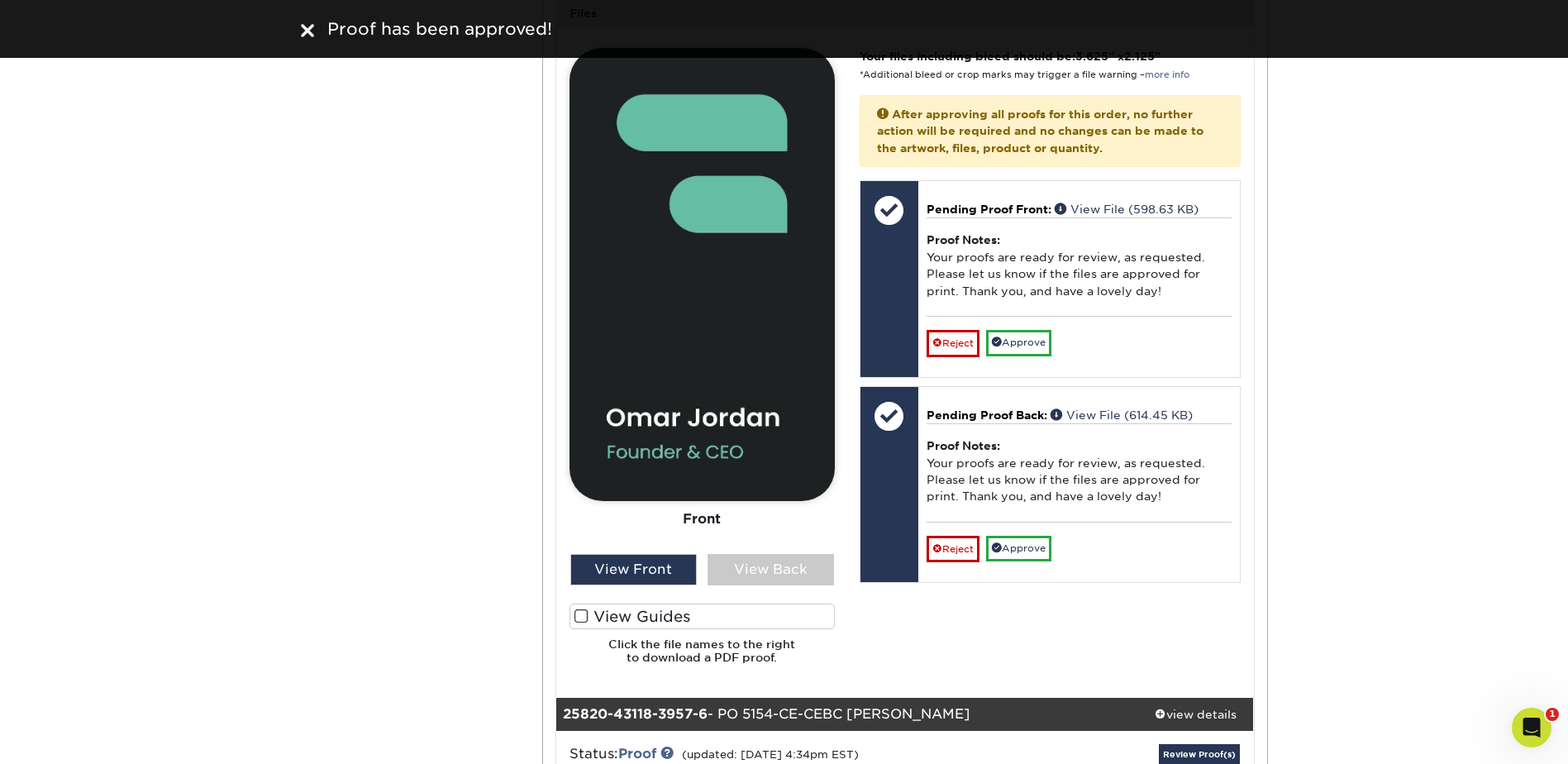
click at [692, 615] on label "View Guides" at bounding box center [702, 616] width 265 height 26
click at [0, 0] on input "View Guides" at bounding box center [0, 0] width 0 height 0
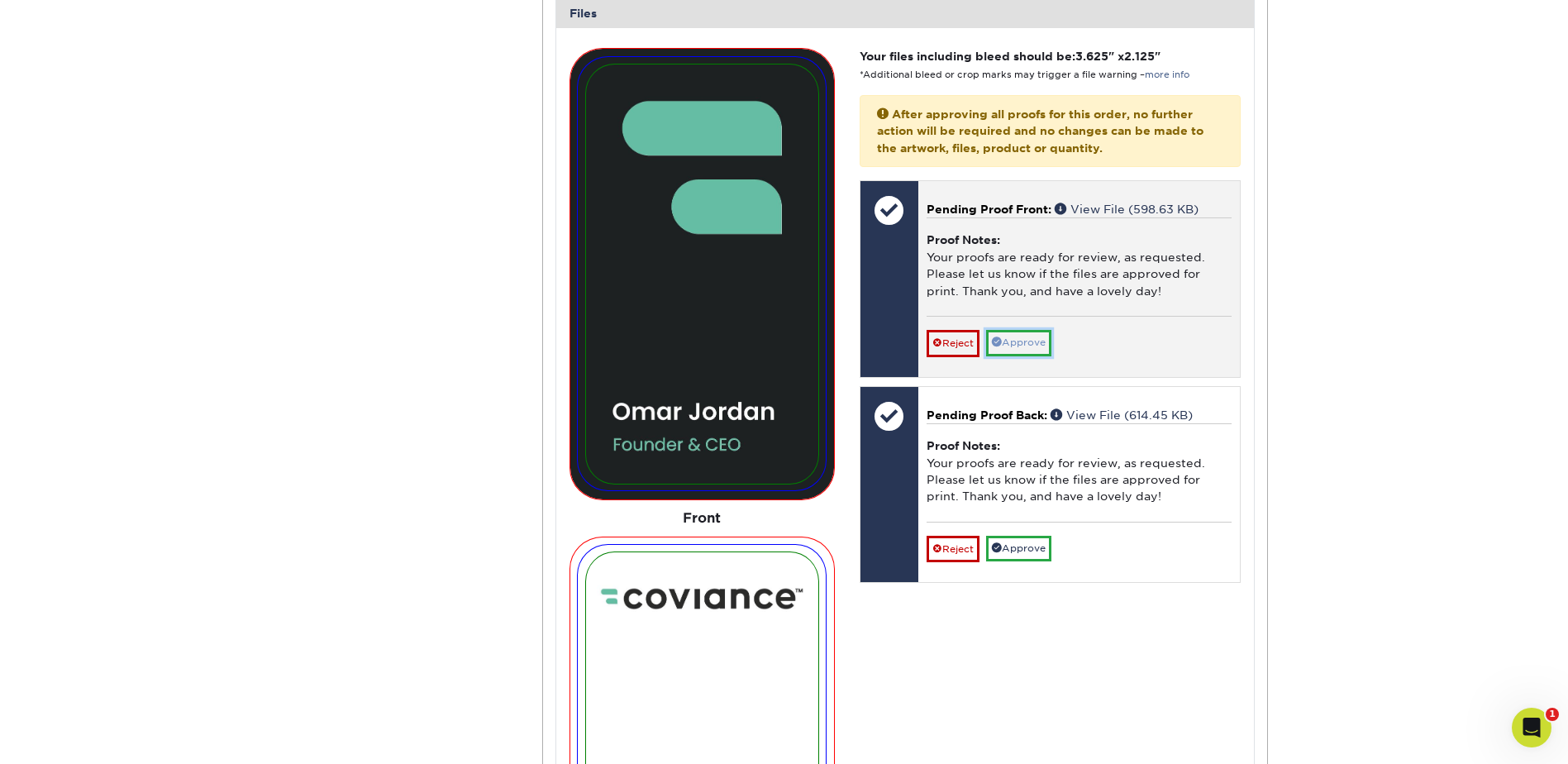
click at [1023, 339] on link "Approve" at bounding box center [1020, 343] width 66 height 26
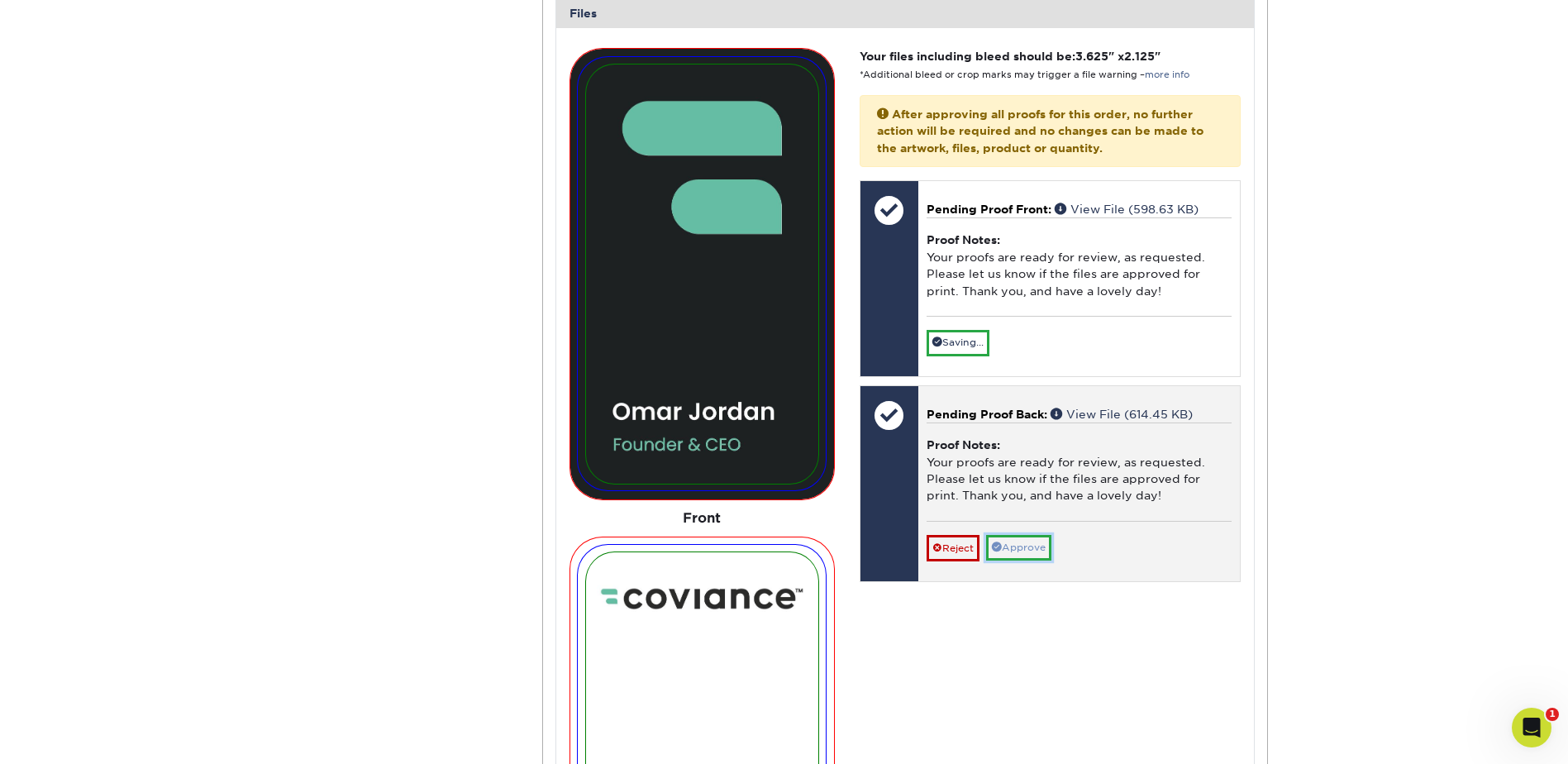
click at [1033, 549] on link "Approve" at bounding box center [1020, 548] width 66 height 26
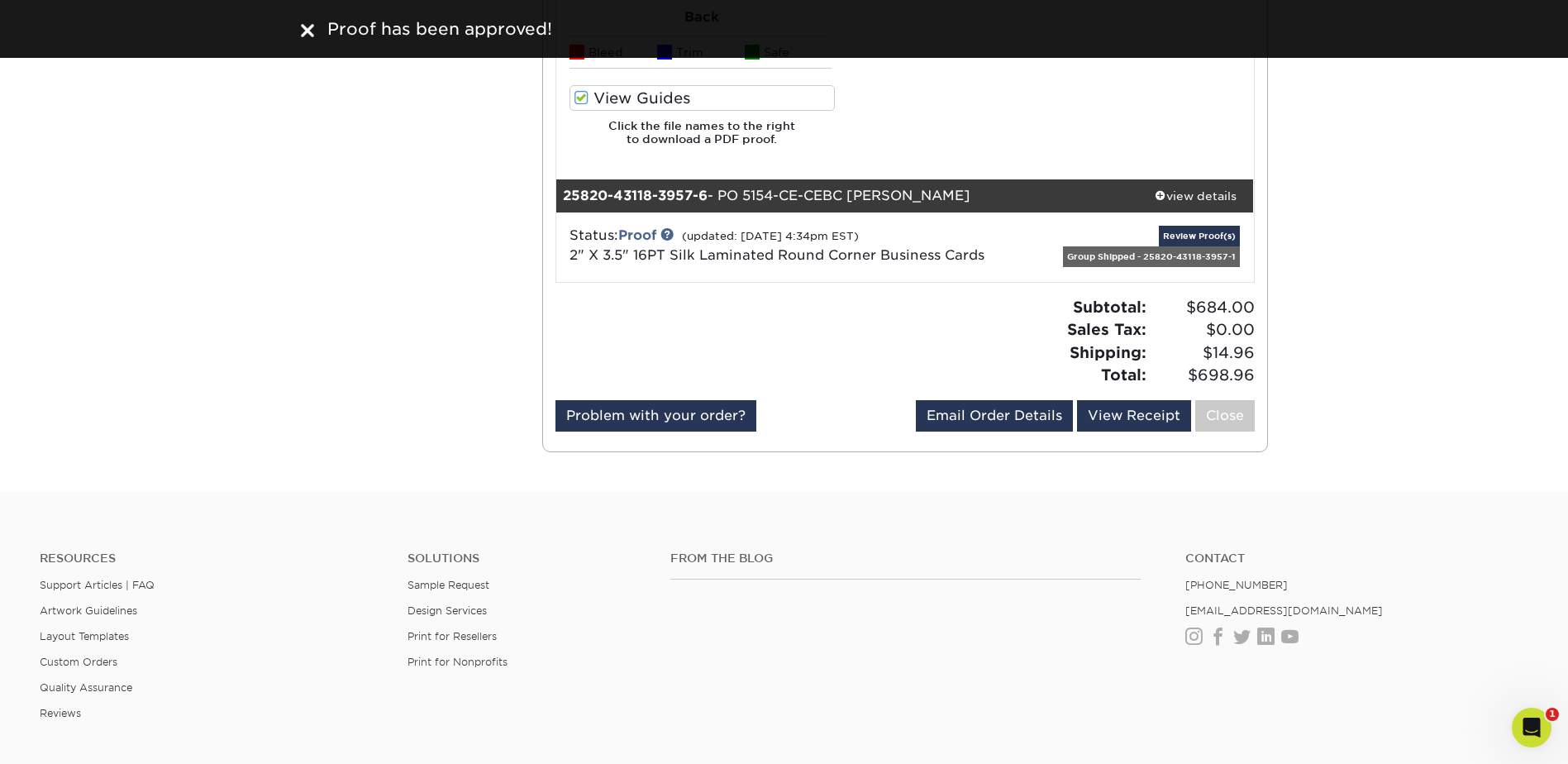
scroll to position [7726, 0]
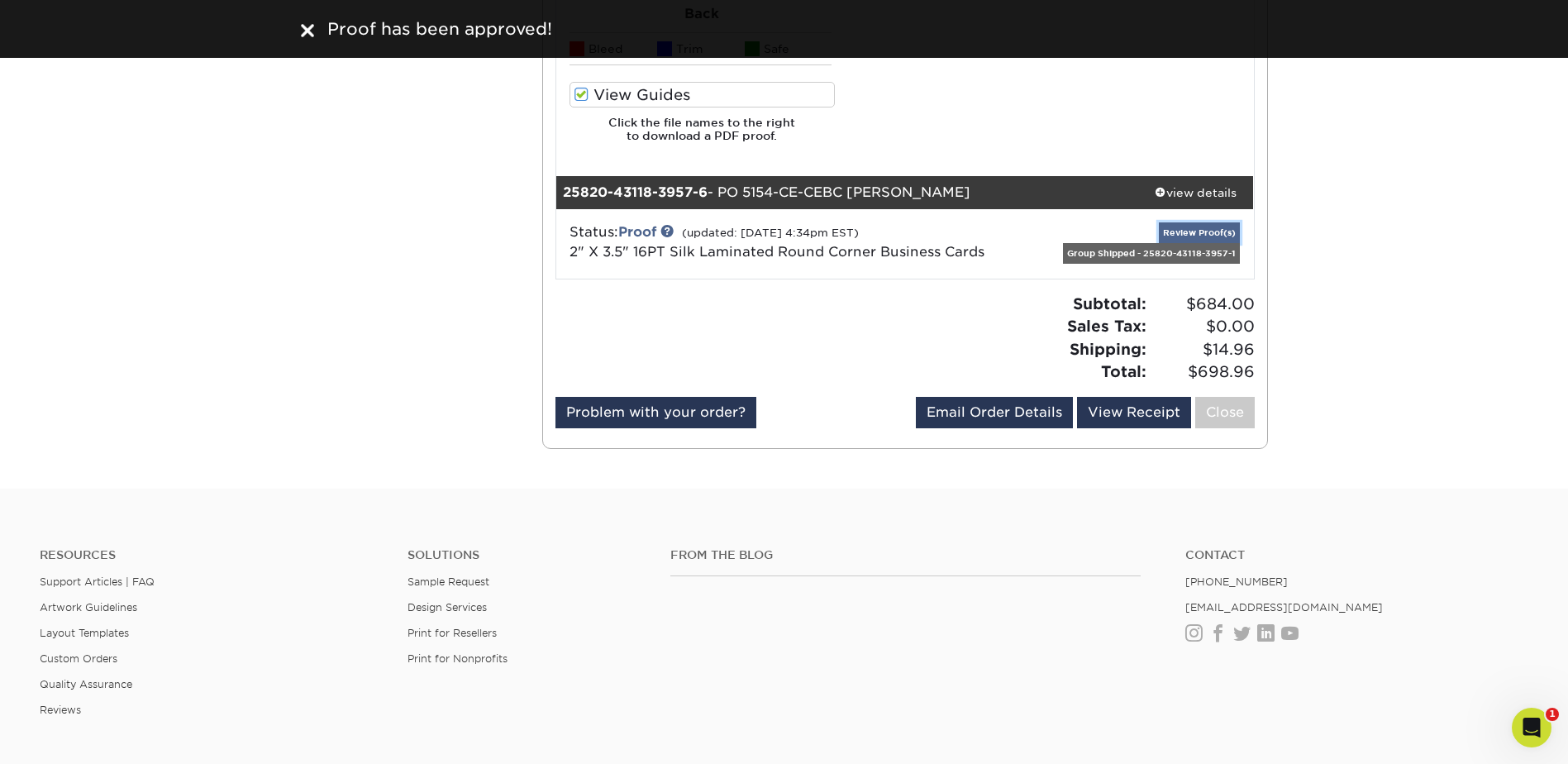
click at [1191, 231] on link "Review Proof(s)" at bounding box center [1199, 232] width 81 height 21
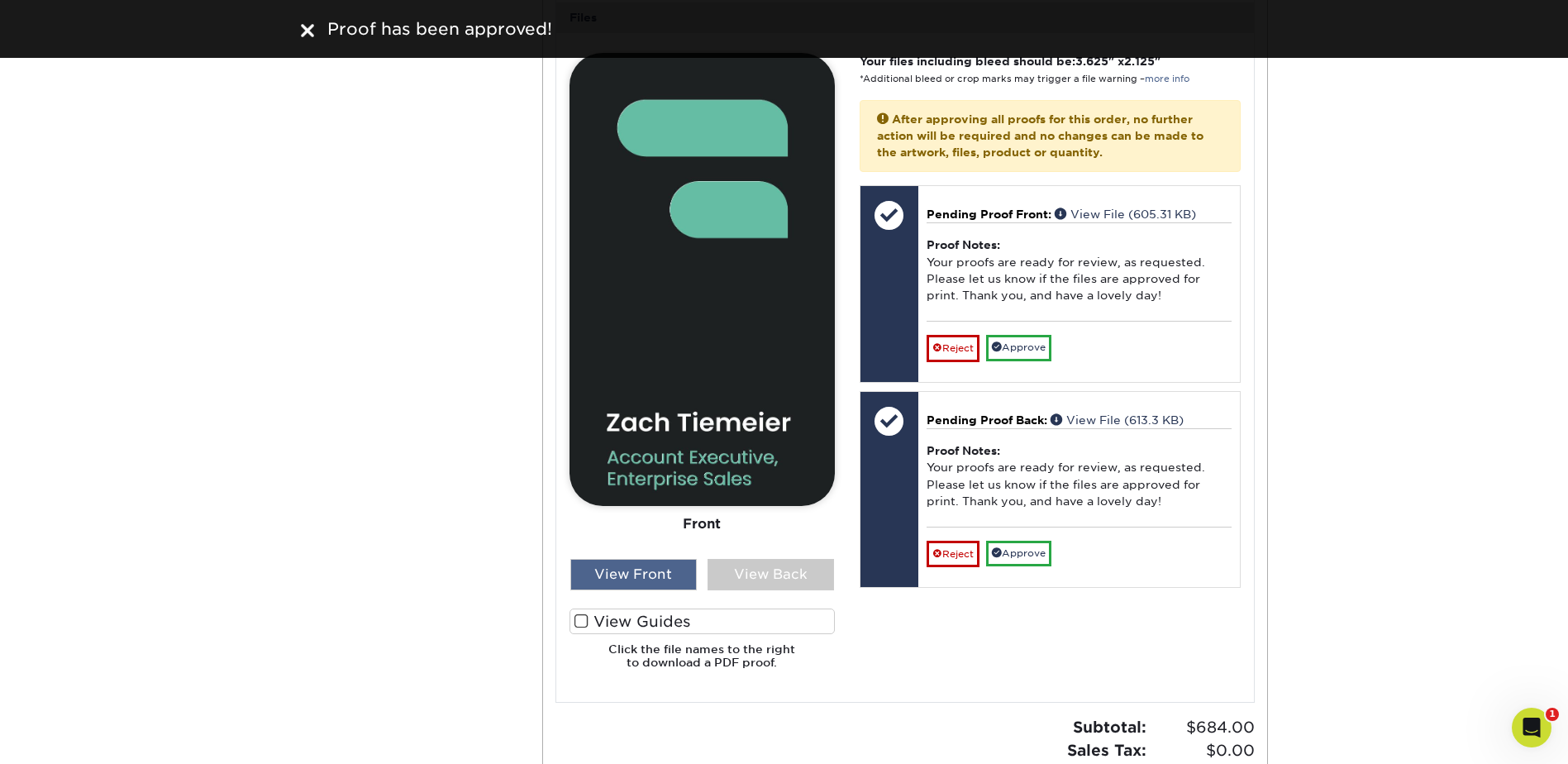
scroll to position [8470, 0]
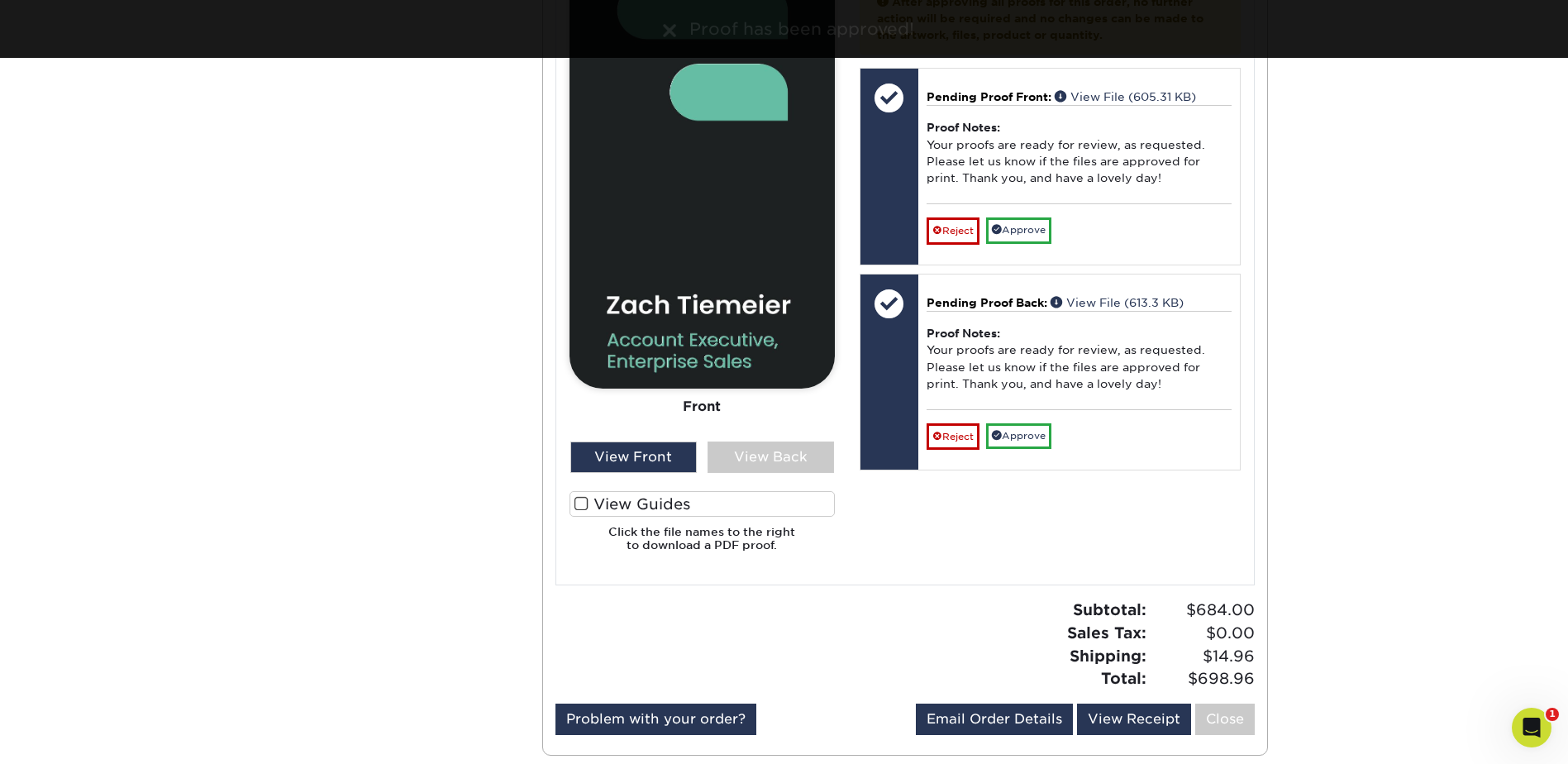
click at [701, 504] on label "View Guides" at bounding box center [702, 504] width 265 height 26
click at [0, 0] on input "View Guides" at bounding box center [0, 0] width 0 height 0
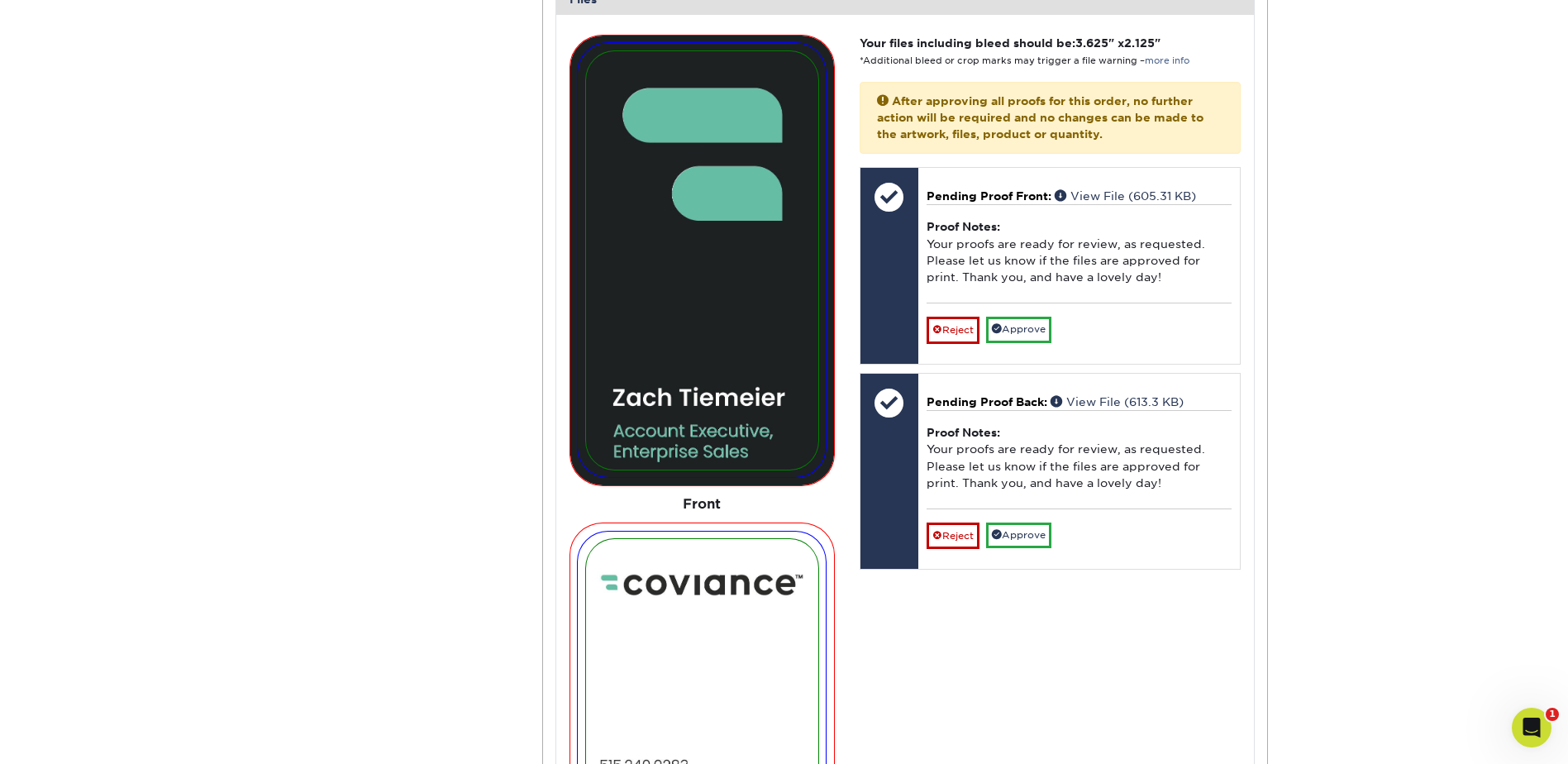
scroll to position [8362, 0]
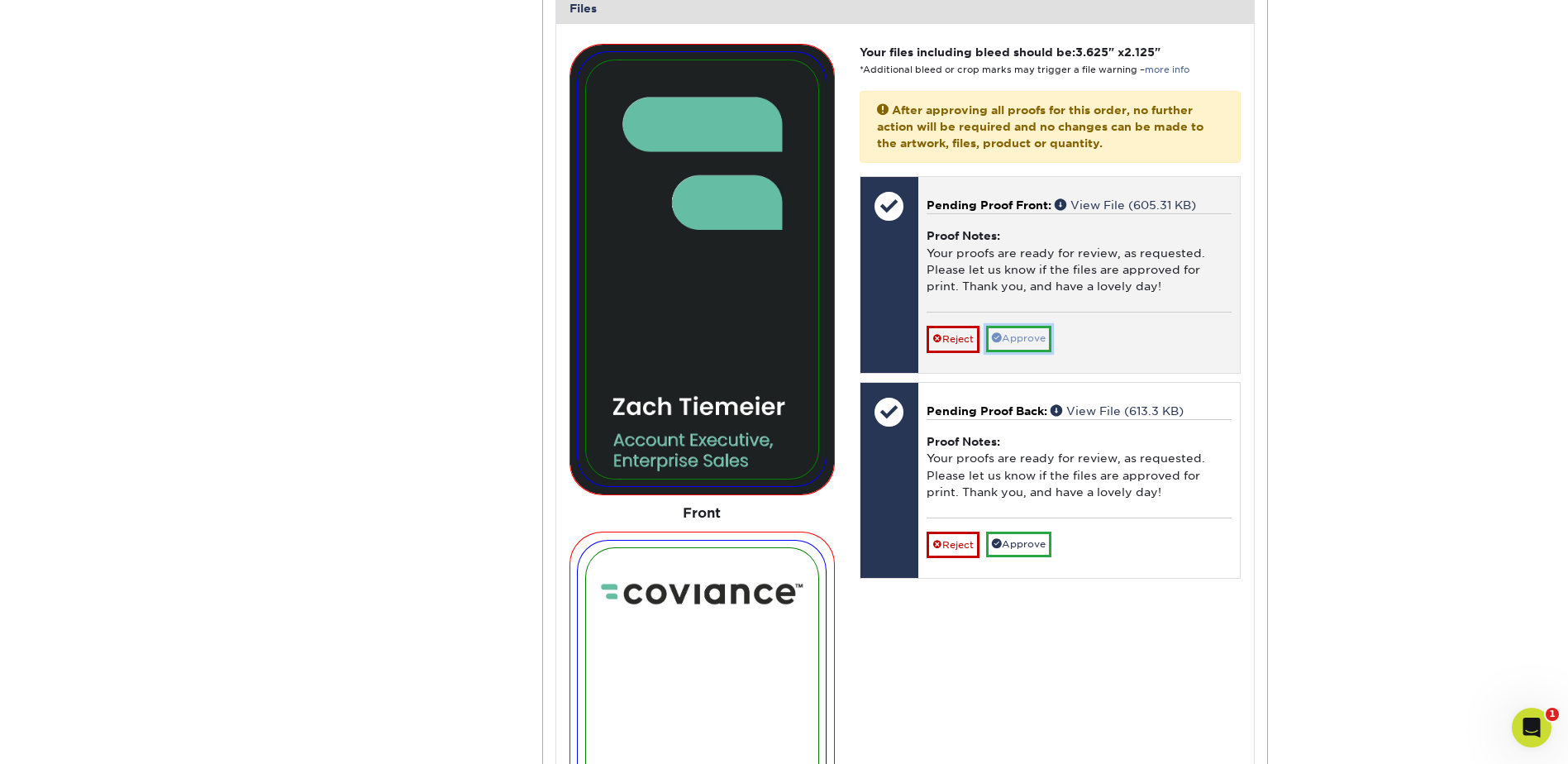
click at [1015, 336] on link "Approve" at bounding box center [1020, 339] width 66 height 26
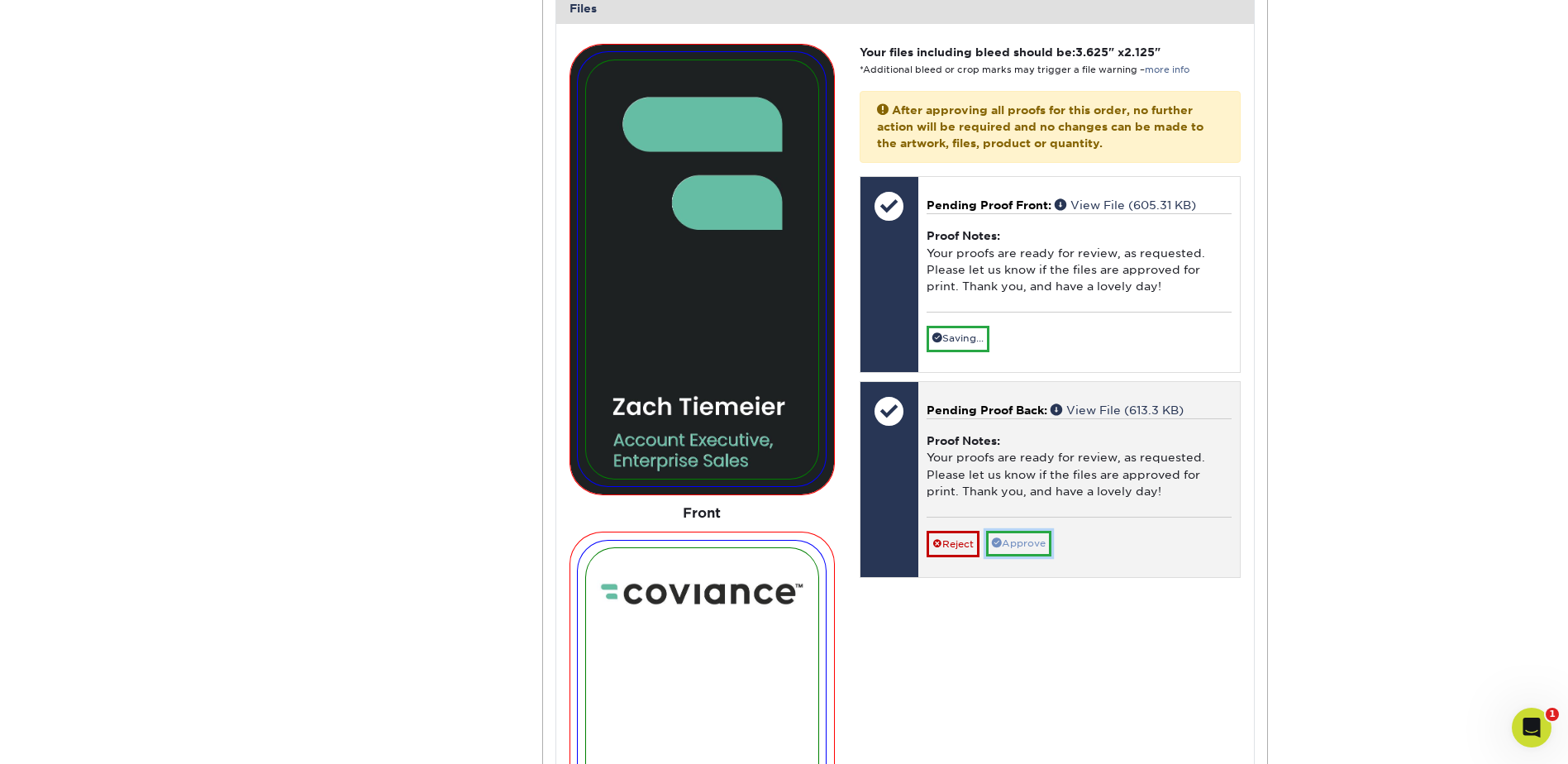
click at [1016, 543] on link "Approve" at bounding box center [1020, 544] width 66 height 26
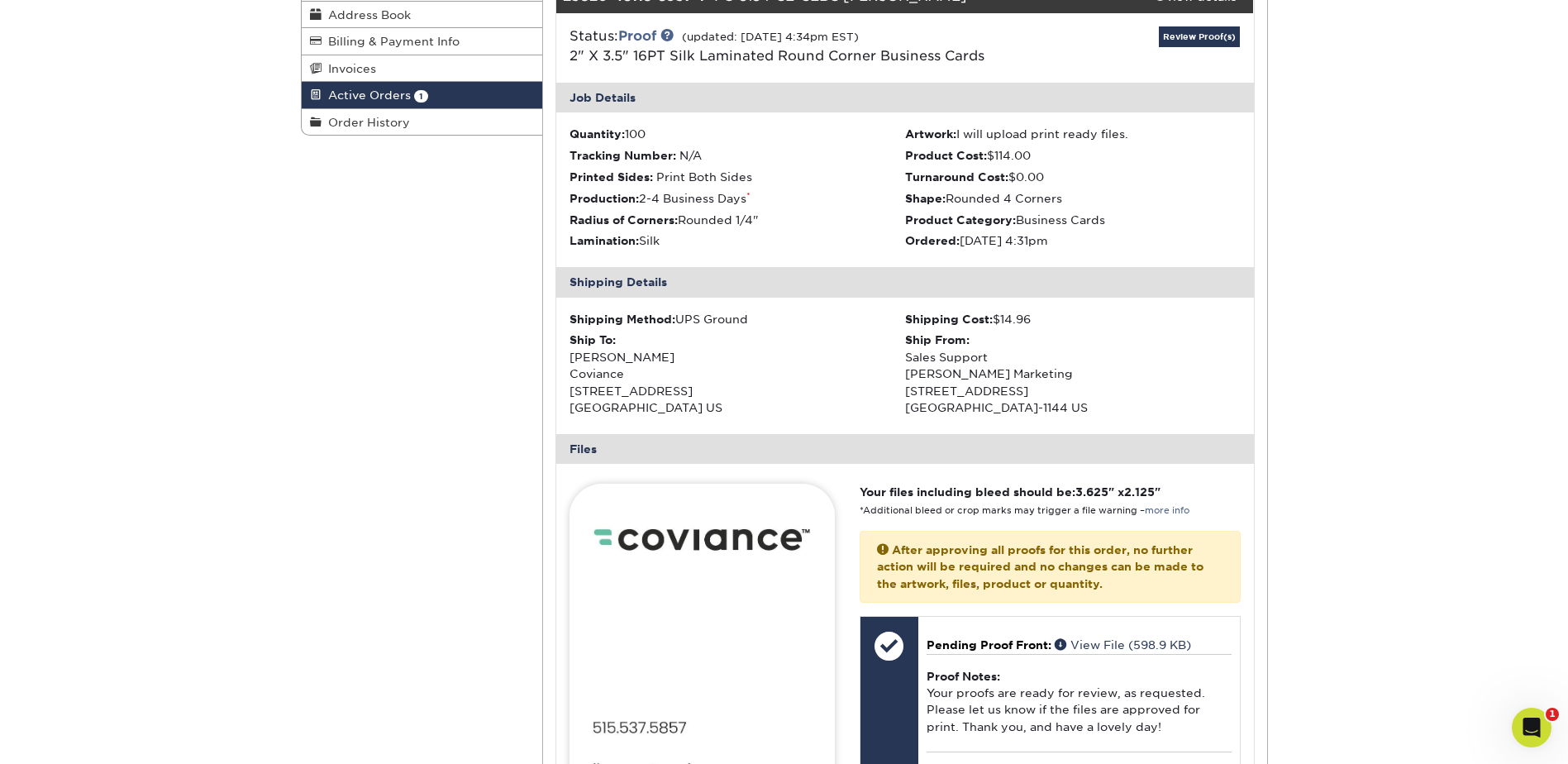
scroll to position [0, 0]
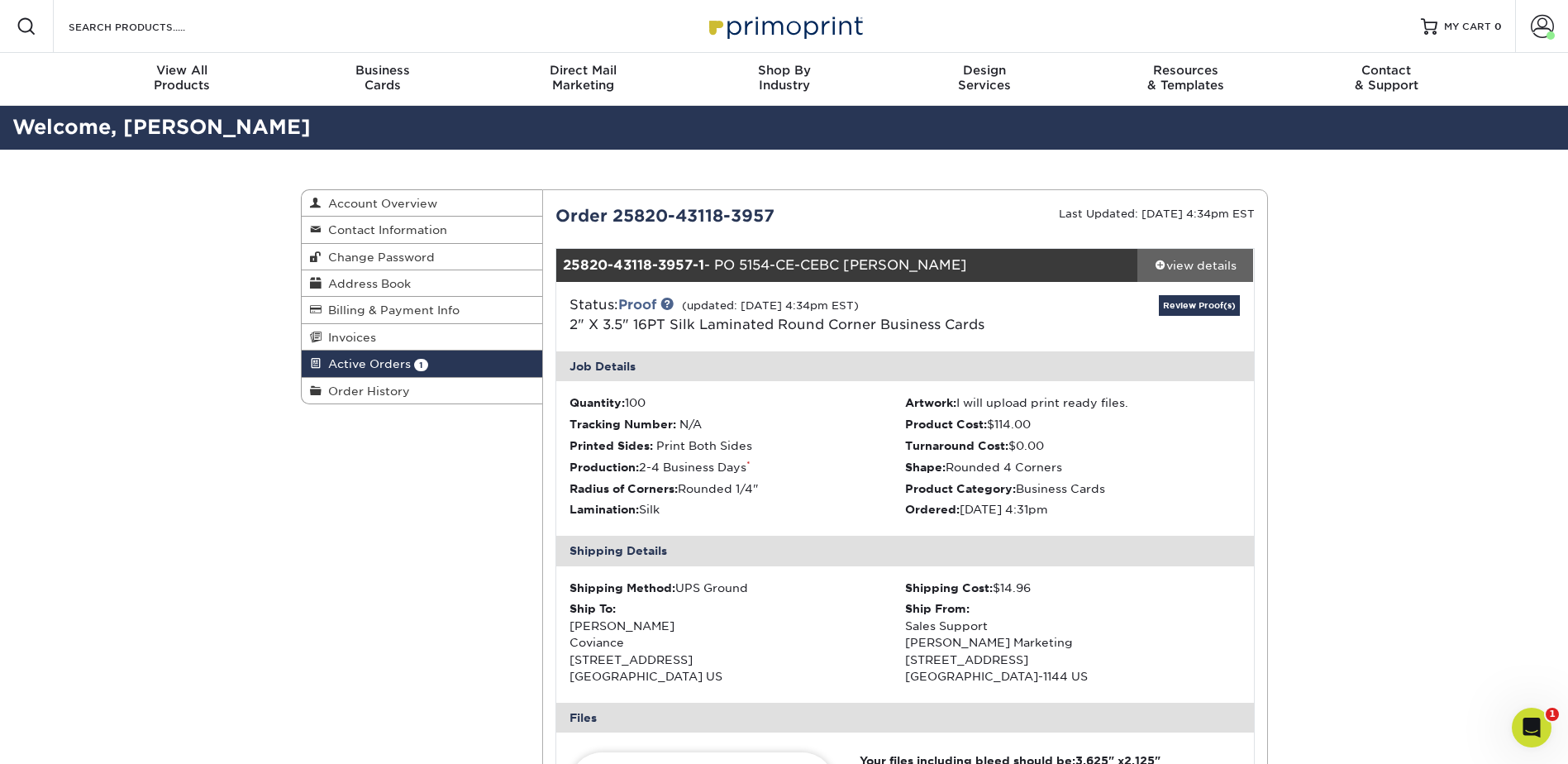
click at [1202, 263] on div "view details" at bounding box center [1196, 265] width 117 height 16
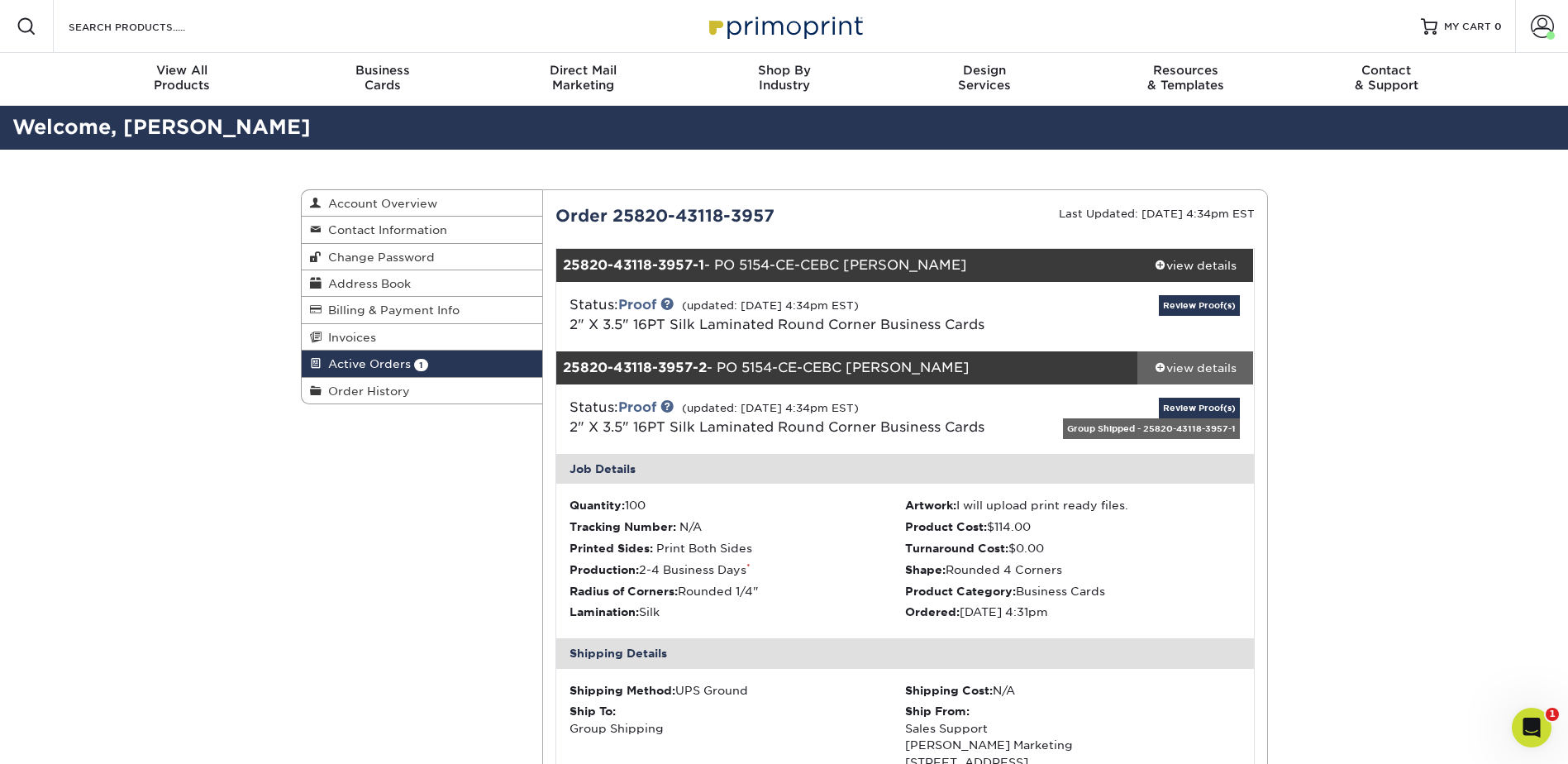
click at [1220, 363] on div "view details" at bounding box center [1196, 368] width 117 height 16
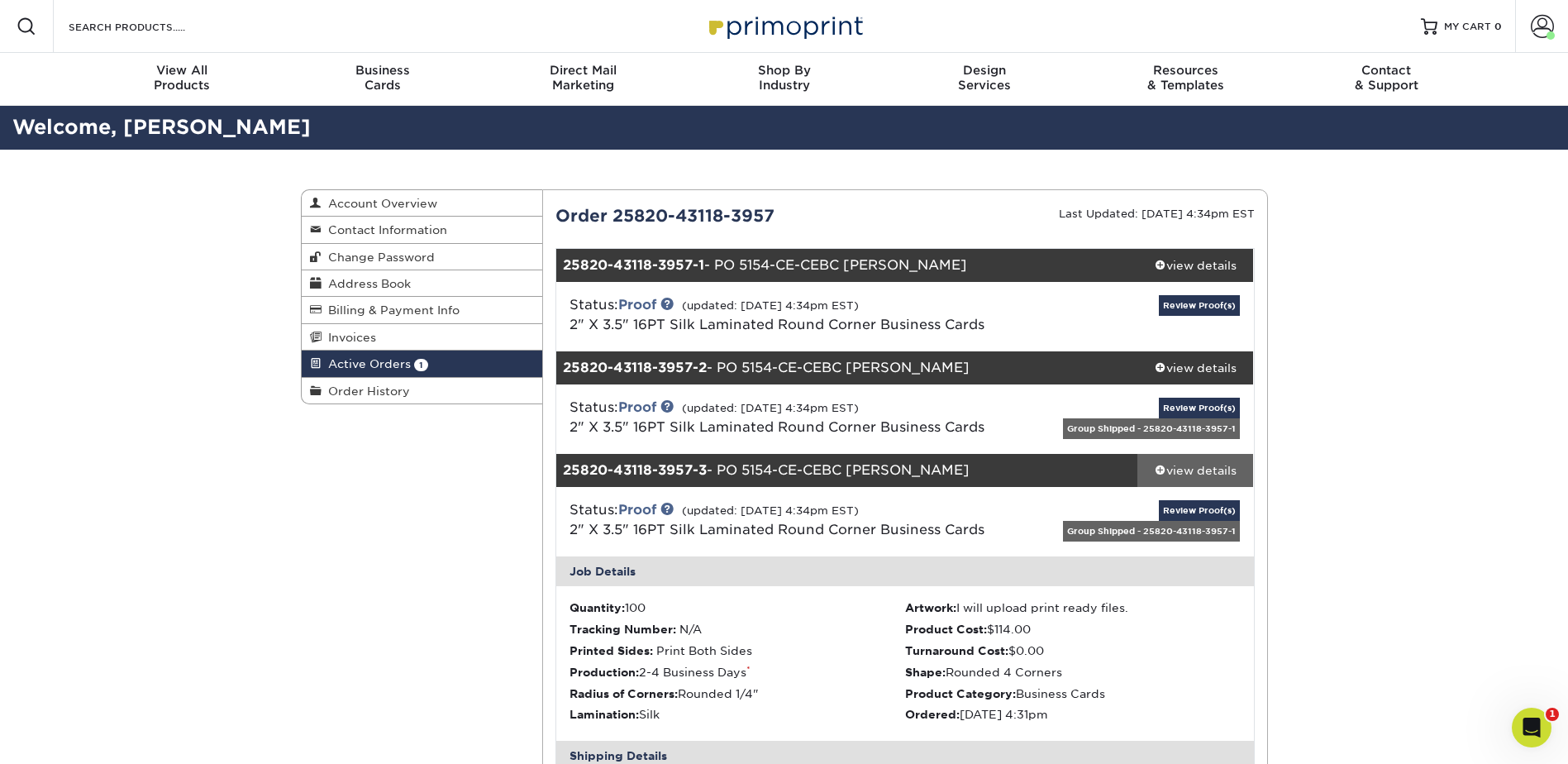
click at [1210, 472] on div "view details" at bounding box center [1196, 470] width 117 height 16
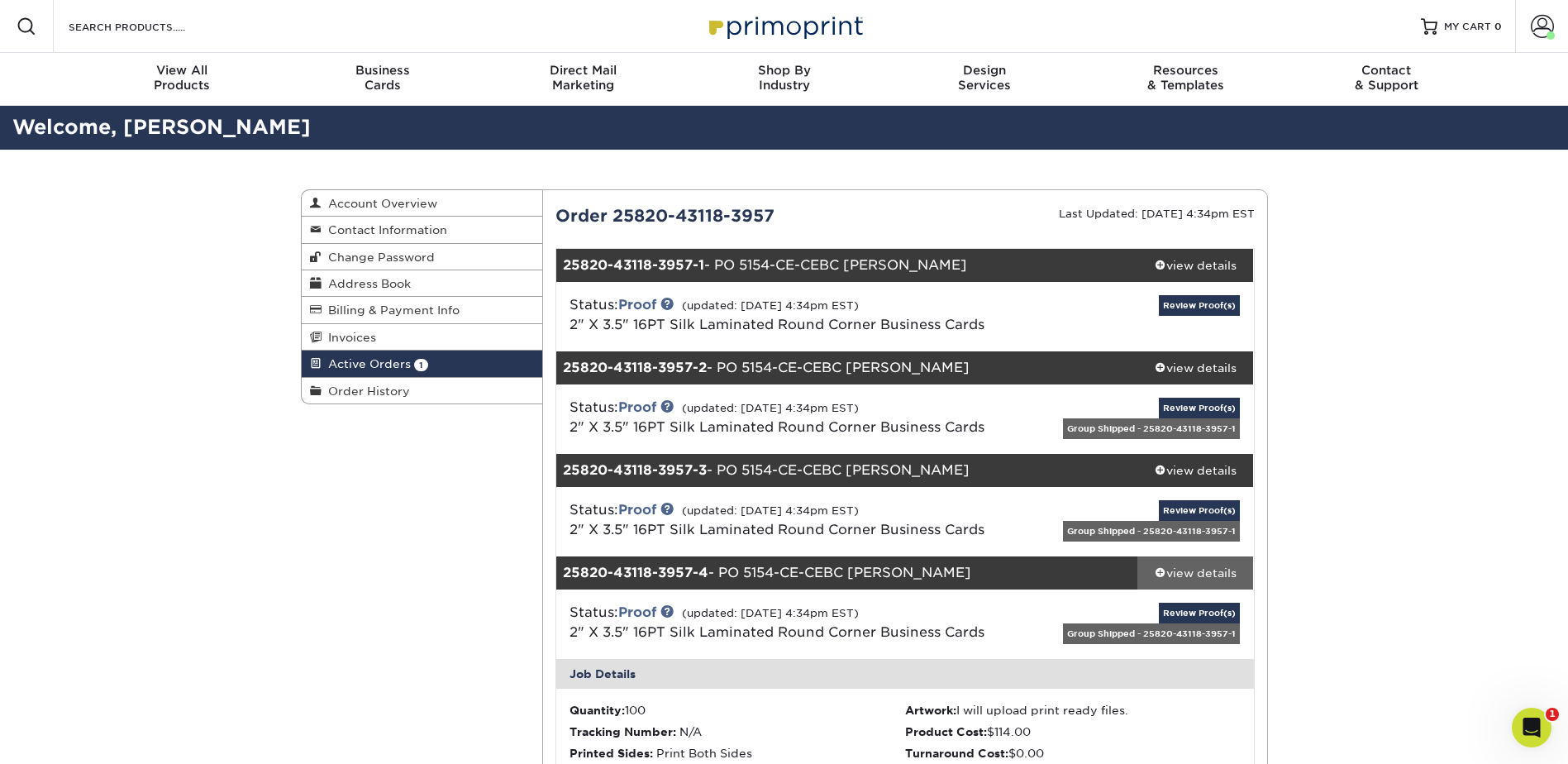
click at [1190, 568] on div "view details" at bounding box center [1196, 573] width 117 height 16
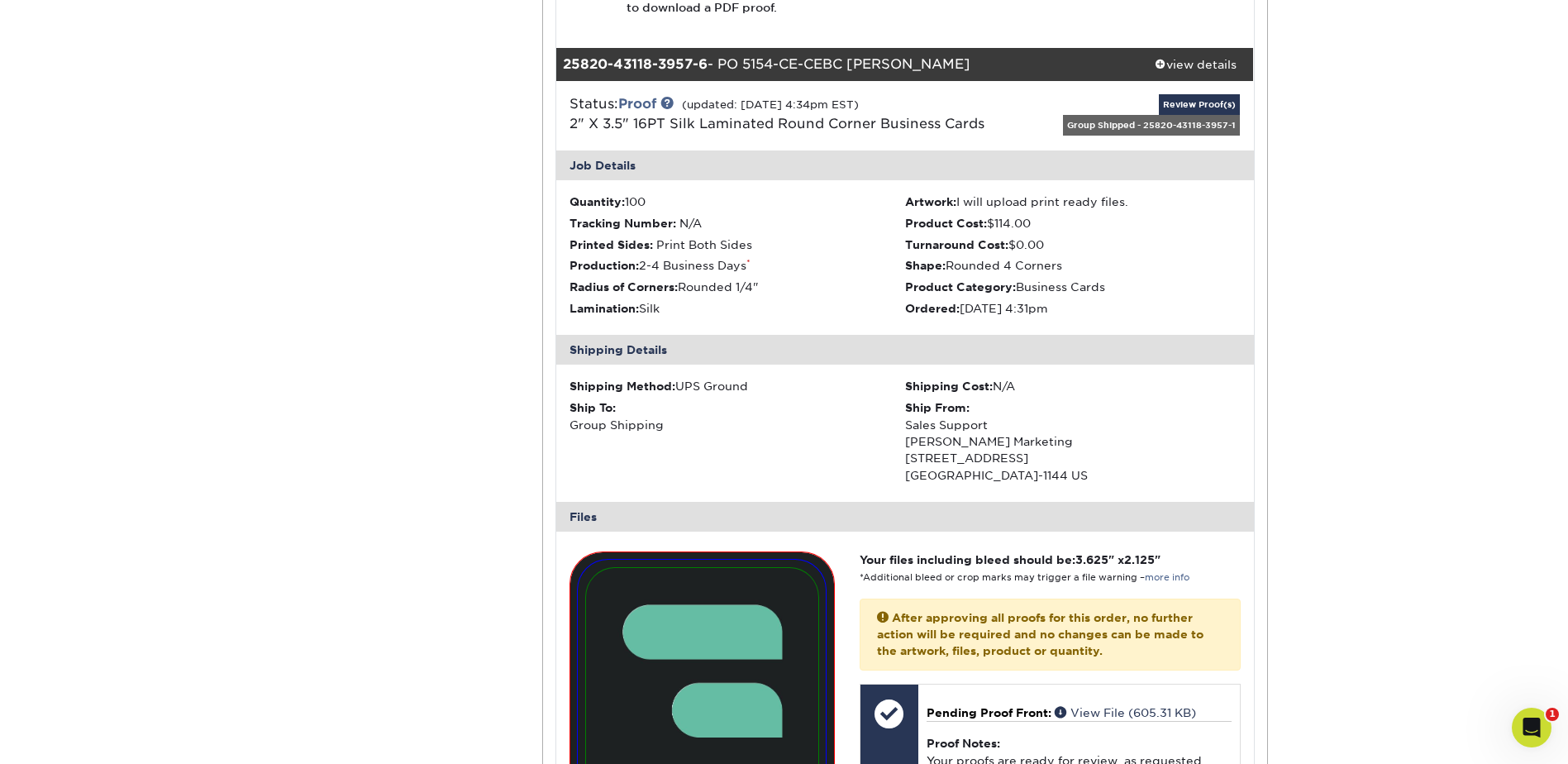
scroll to position [2234, 0]
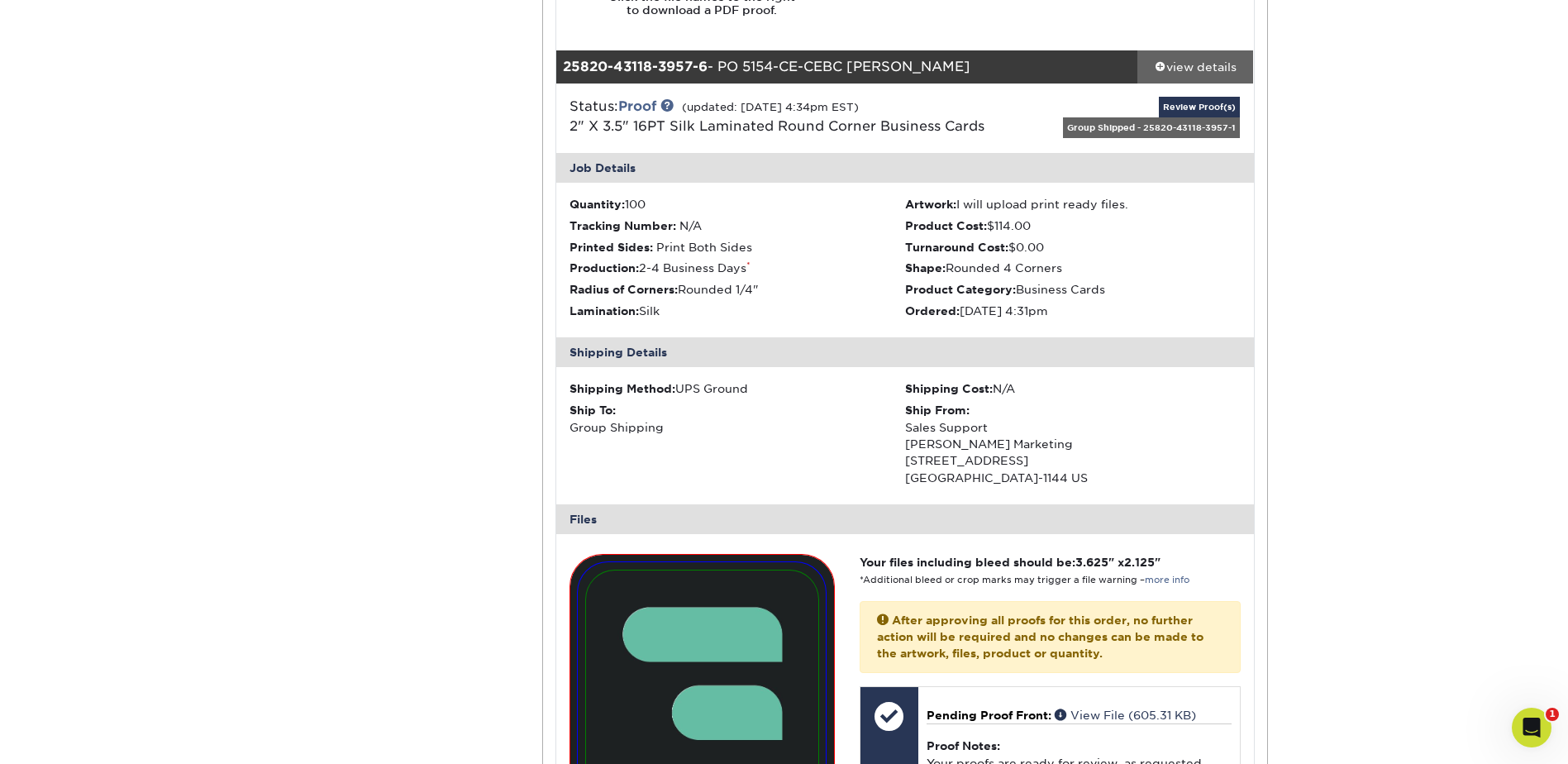
click at [1231, 64] on div "view details" at bounding box center [1196, 67] width 117 height 16
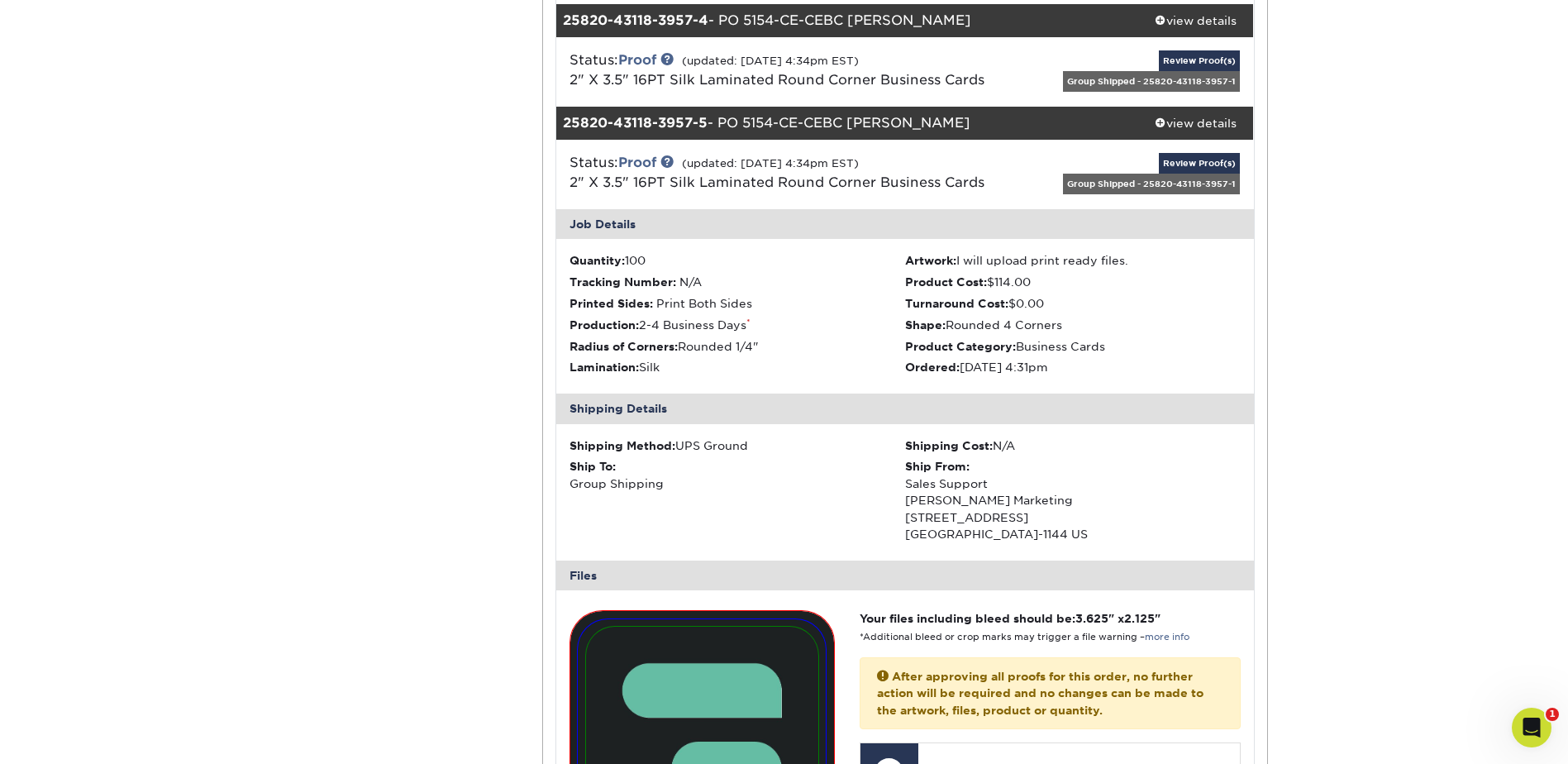
scroll to position [248, 0]
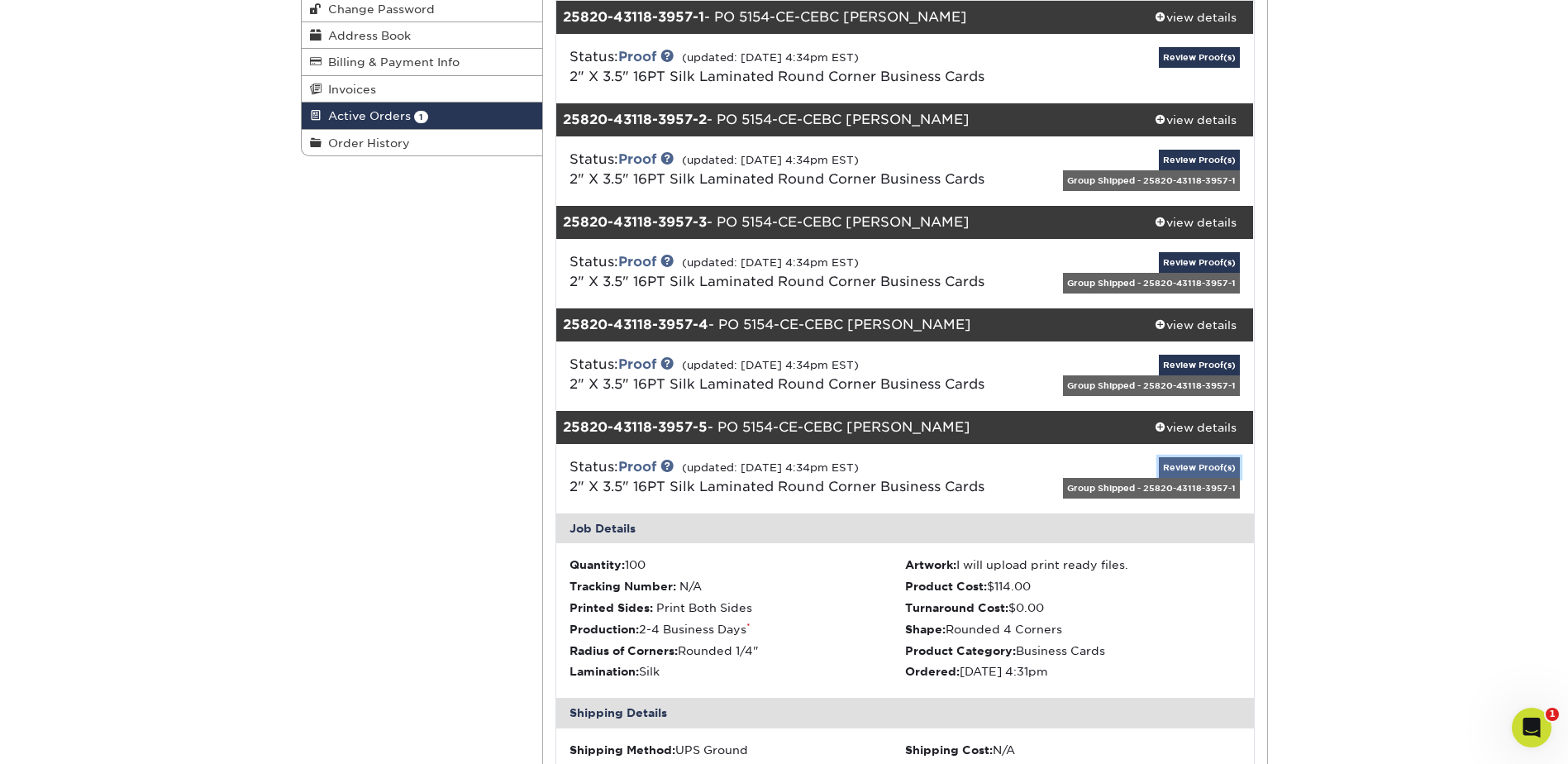
click at [1217, 468] on link "Review Proof(s)" at bounding box center [1199, 468] width 81 height 21
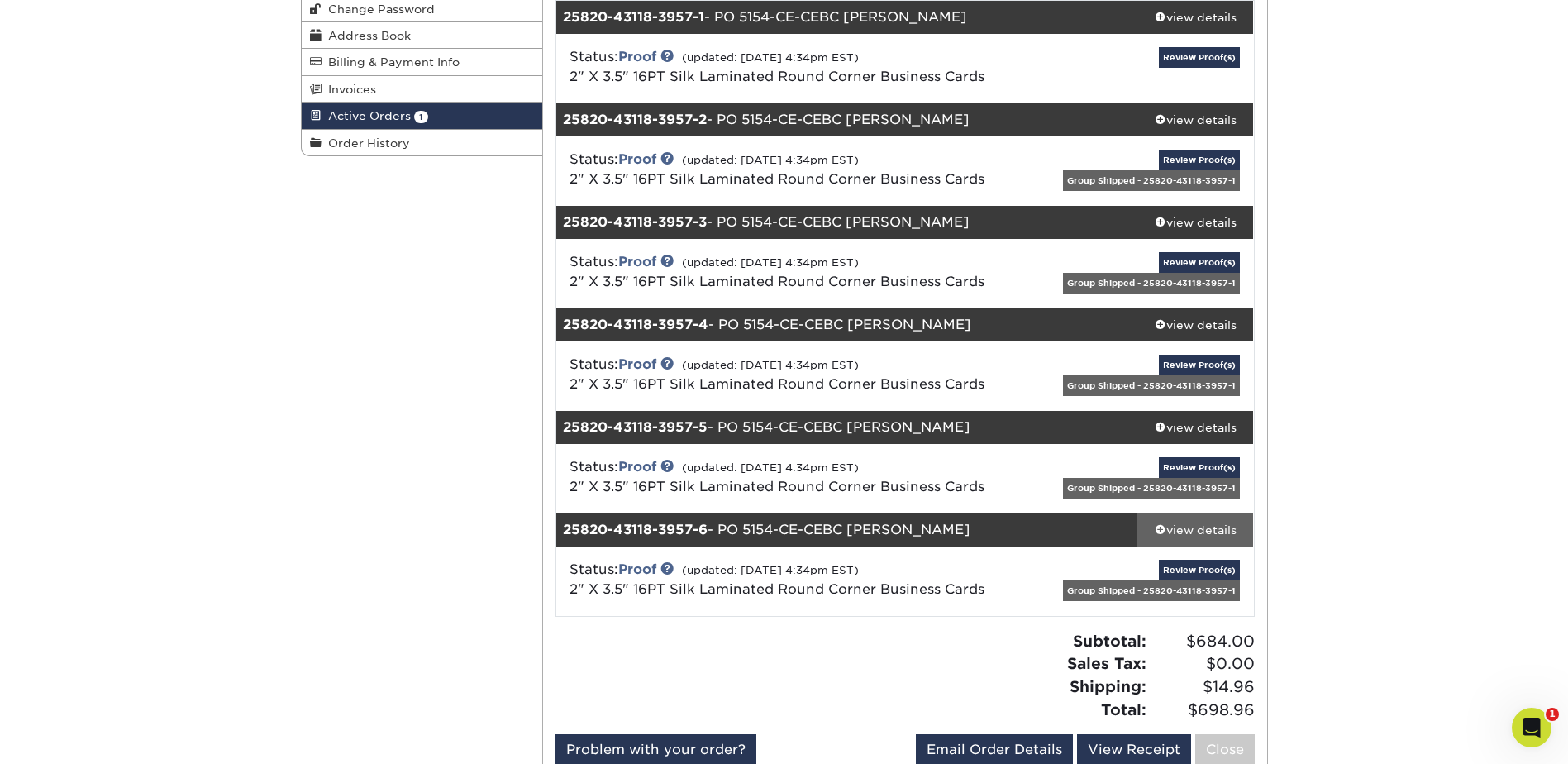
click at [1226, 527] on div "view details" at bounding box center [1196, 531] width 117 height 16
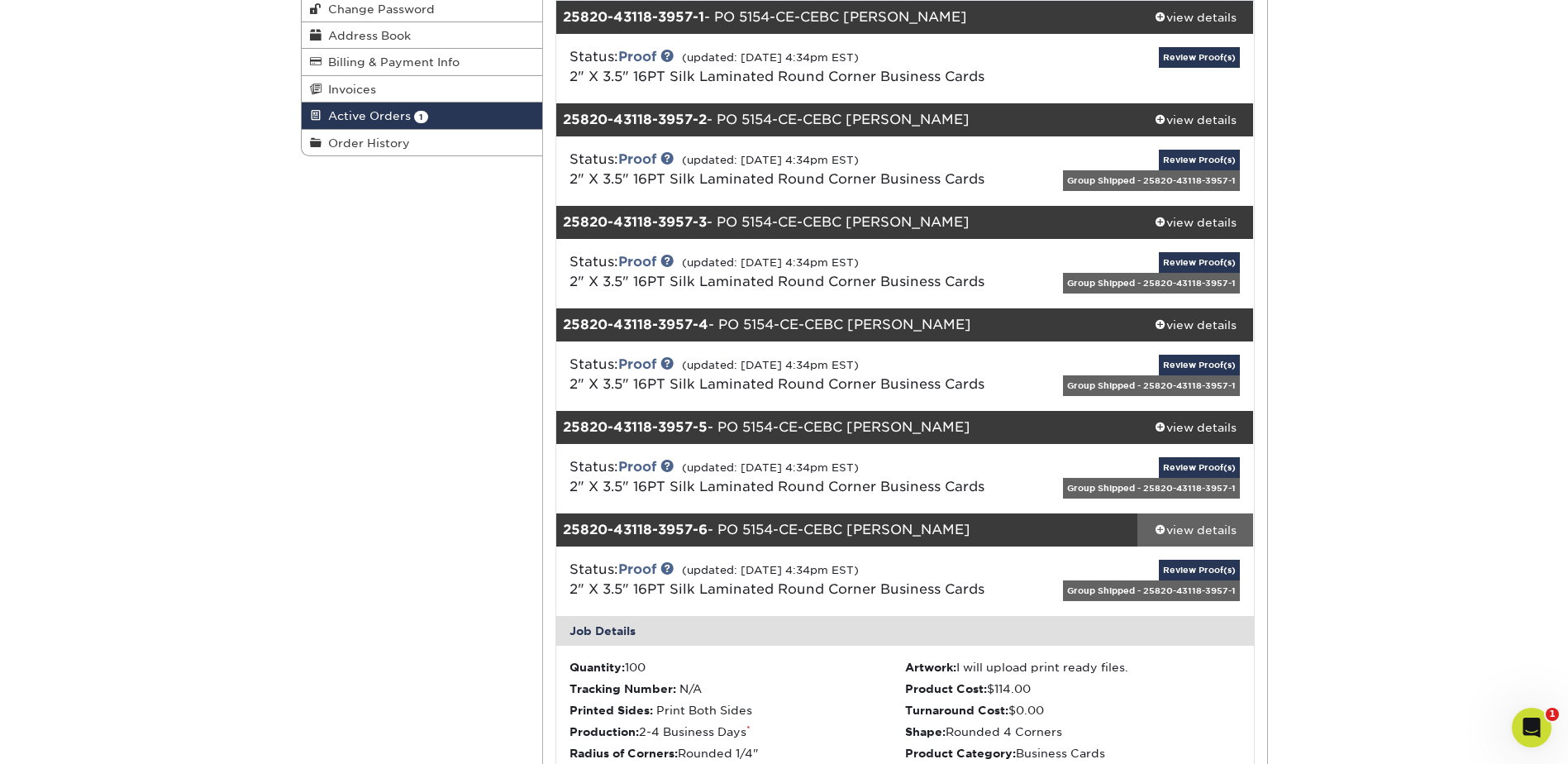
click at [1221, 522] on div "view details" at bounding box center [1196, 531] width 117 height 16
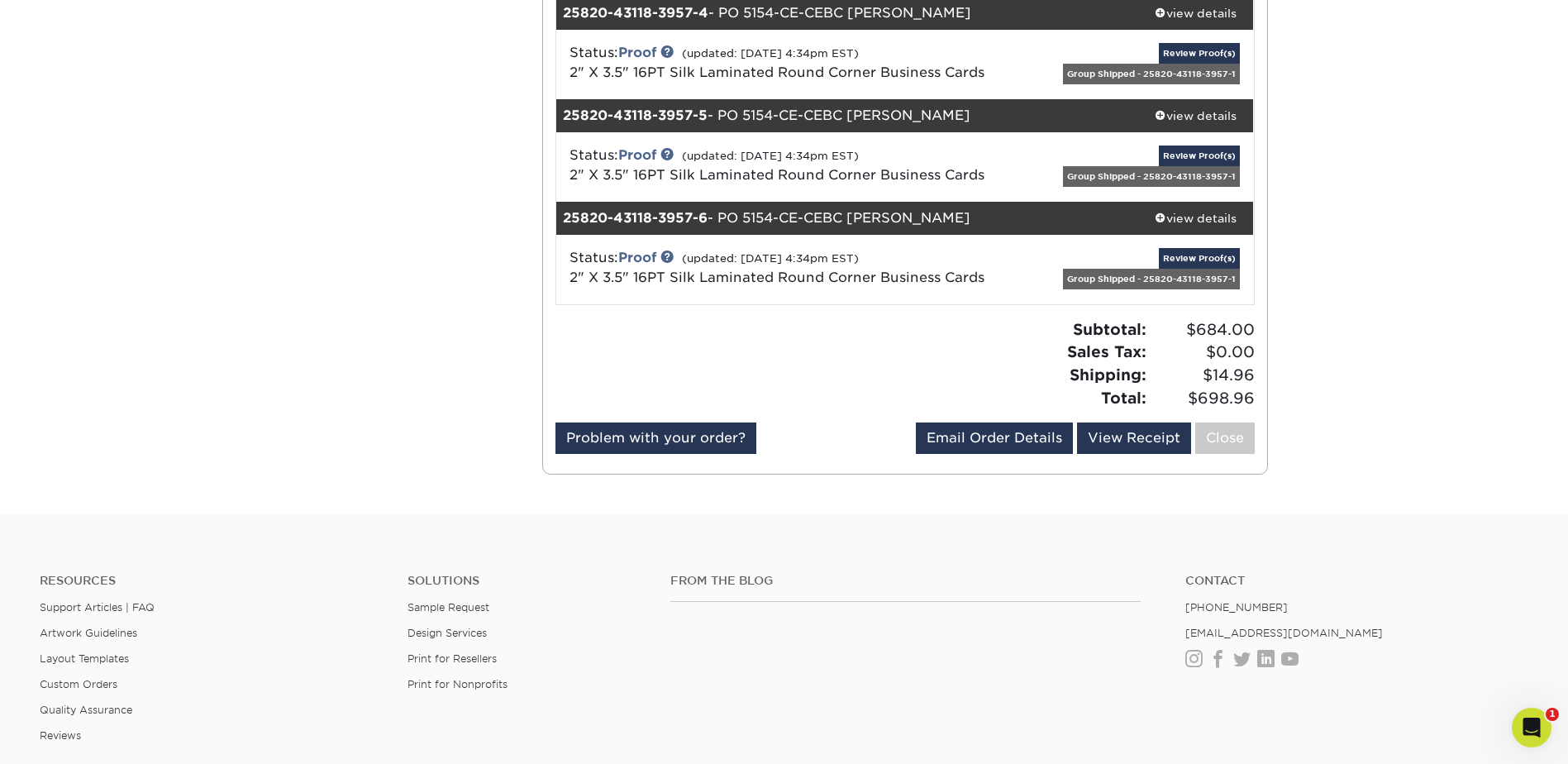
scroll to position [662, 0]
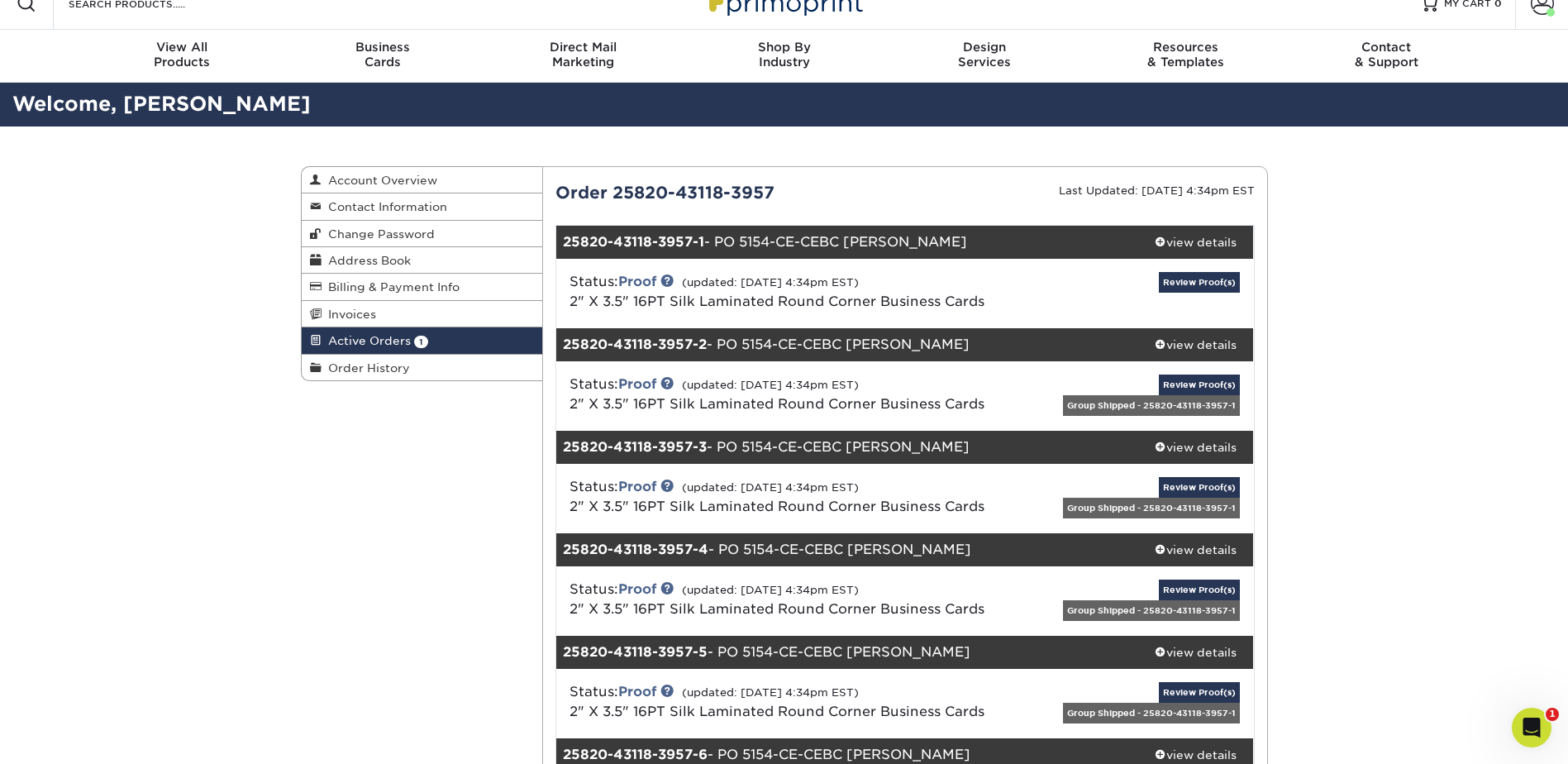
scroll to position [0, 0]
